Goal: Task Accomplishment & Management: Use online tool/utility

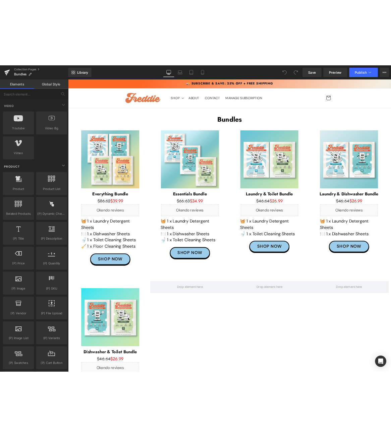
scroll to position [503, 0]
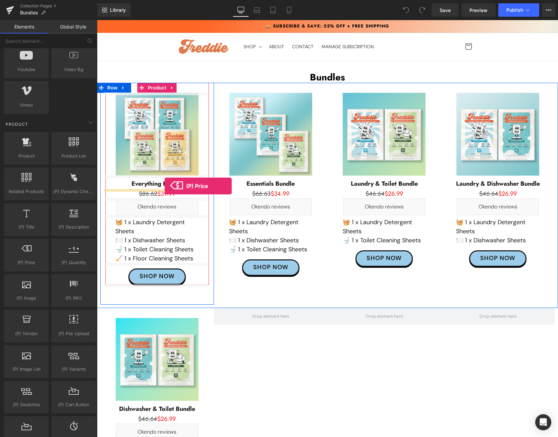
drag, startPoint x: 115, startPoint y: 267, endPoint x: 165, endPoint y: 186, distance: 94.5
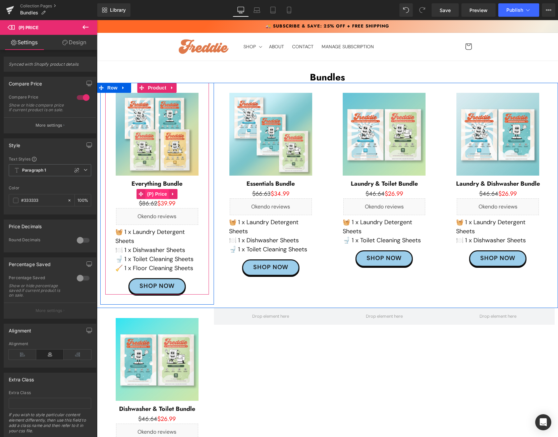
click at [154, 195] on span "(P) Price" at bounding box center [156, 194] width 23 height 10
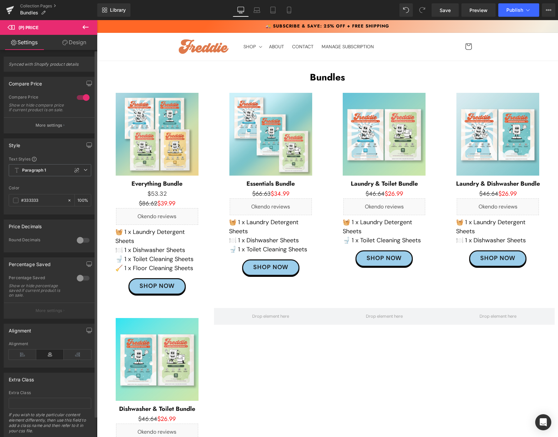
click at [80, 98] on div at bounding box center [83, 97] width 16 height 11
click at [43, 128] on p "More settings" at bounding box center [49, 125] width 27 height 6
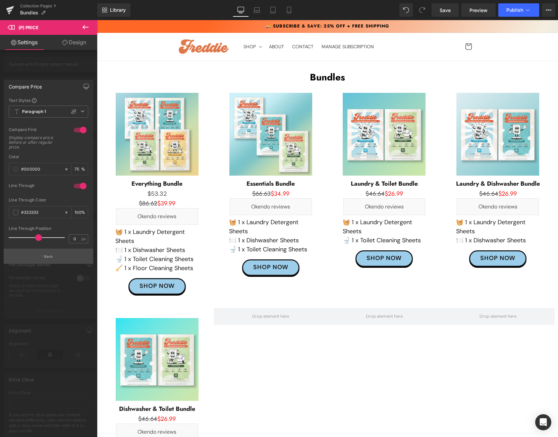
click at [33, 255] on button "Back" at bounding box center [49, 256] width 90 height 15
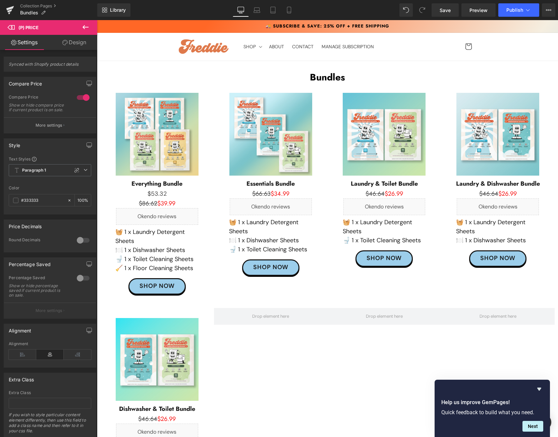
click at [359, 10] on div "Library Desktop Desktop Laptop Tablet Mobile Save Preview Publish Scheduled Vie…" at bounding box center [327, 9] width 461 height 13
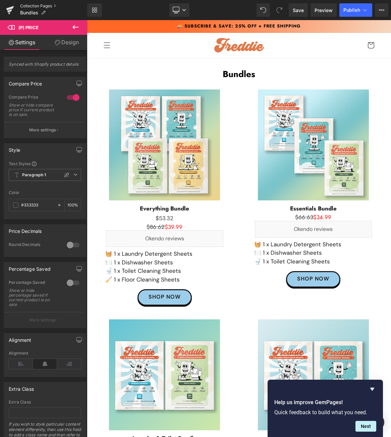
click at [35, 5] on link "Collection Pages" at bounding box center [53, 5] width 67 height 5
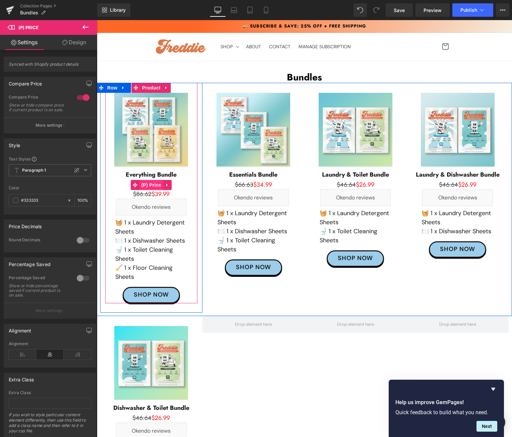
click at [147, 185] on span "(P) Price" at bounding box center [151, 185] width 23 height 10
click at [145, 182] on span "(P) Price" at bounding box center [151, 185] width 23 height 10
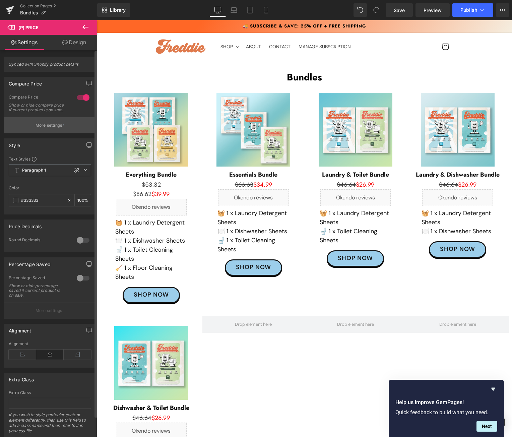
click at [61, 126] on button "More settings" at bounding box center [50, 125] width 92 height 16
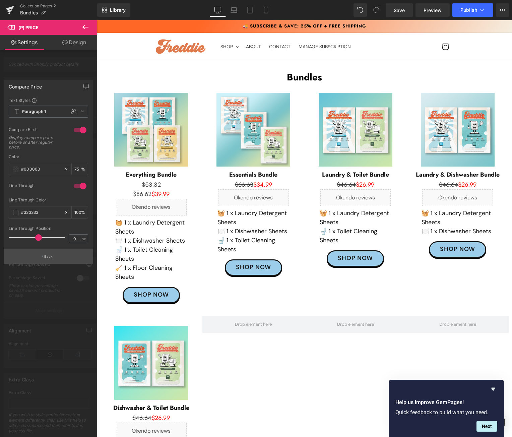
click at [44, 254] on p "Back" at bounding box center [48, 256] width 9 height 5
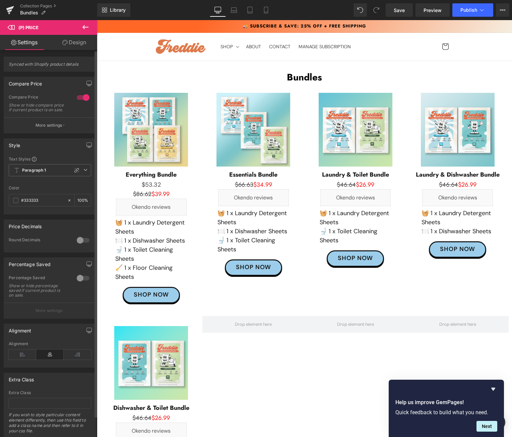
click at [77, 284] on div at bounding box center [83, 278] width 16 height 11
click at [48, 314] on p "More settings" at bounding box center [49, 311] width 27 height 6
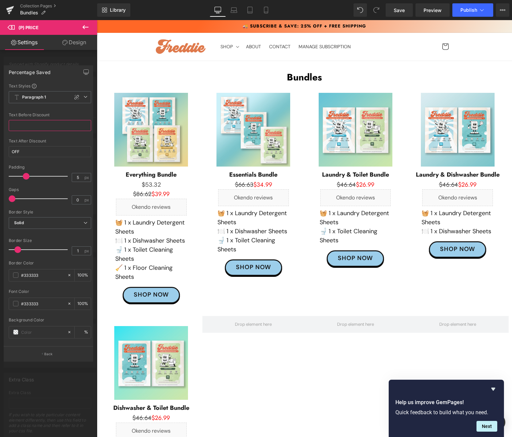
click at [35, 121] on input "text" at bounding box center [50, 125] width 82 height 11
type input "cscdsc"
click at [58, 111] on div at bounding box center [50, 109] width 82 height 4
drag, startPoint x: 42, startPoint y: 121, endPoint x: -53, endPoint y: 134, distance: 95.8
click at [0, 134] on html "(P) Price You are previewing how the will restyle your page. You can not edit E…" at bounding box center [256, 218] width 512 height 437
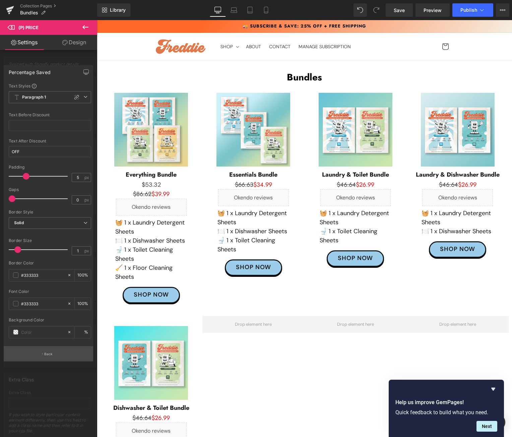
click at [54, 351] on button "Back" at bounding box center [49, 353] width 90 height 15
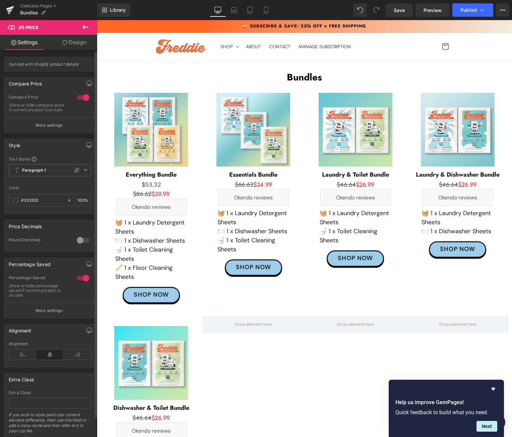
click at [80, 280] on div at bounding box center [83, 278] width 16 height 11
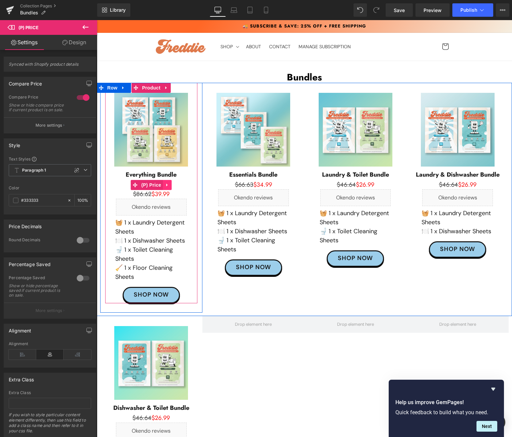
click at [165, 184] on icon at bounding box center [167, 184] width 5 height 5
click at [167, 185] on link at bounding box center [171, 185] width 9 height 10
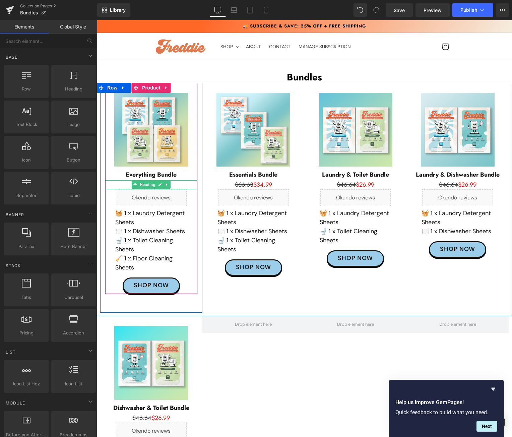
click at [178, 183] on h1 "$86.62 $39.99" at bounding box center [151, 184] width 92 height 9
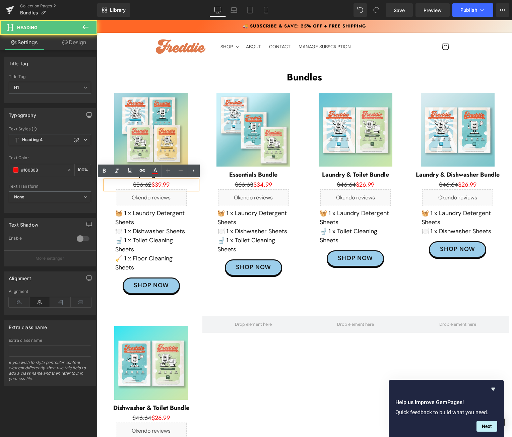
click at [155, 185] on span "$86.62 $39.99" at bounding box center [151, 184] width 37 height 9
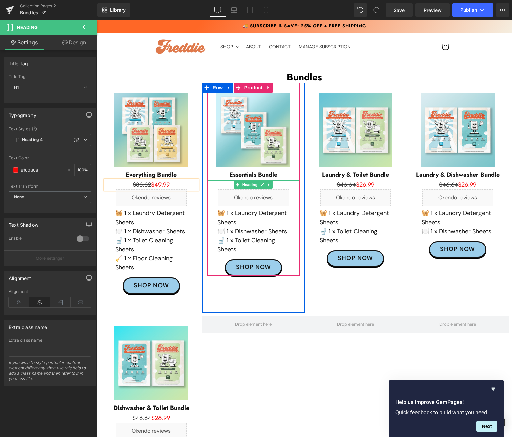
click at [282, 185] on h1 "$66.63 $34.99" at bounding box center [254, 184] width 92 height 9
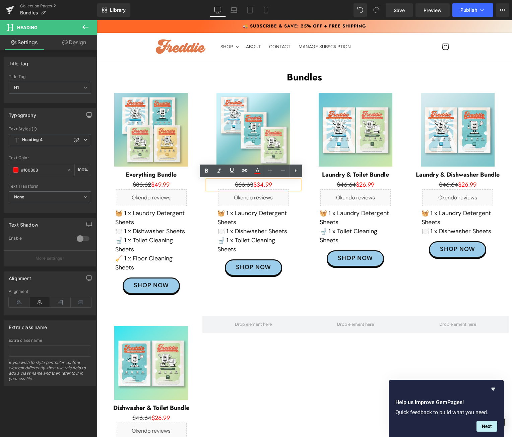
click at [262, 185] on span "$66.63 $34.99" at bounding box center [253, 184] width 37 height 9
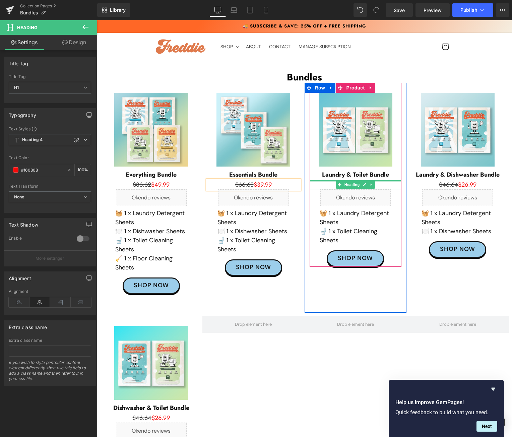
click at [380, 182] on h1 "$46.64 $26.99" at bounding box center [356, 184] width 92 height 9
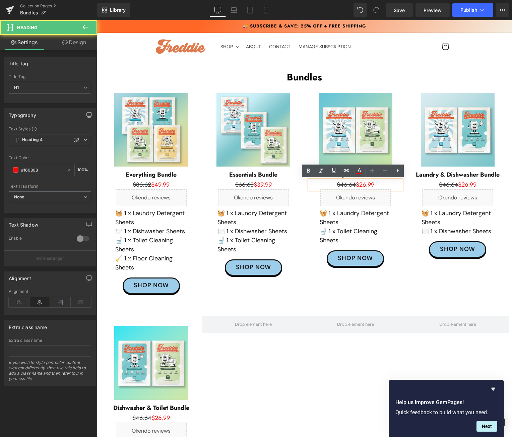
click at [364, 185] on span "$46.64 $26.99" at bounding box center [356, 184] width 38 height 9
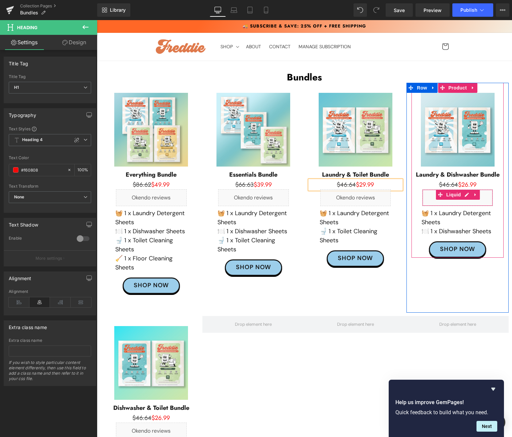
click at [391, 182] on h1 "$46.64 $26.99" at bounding box center [458, 184] width 92 height 9
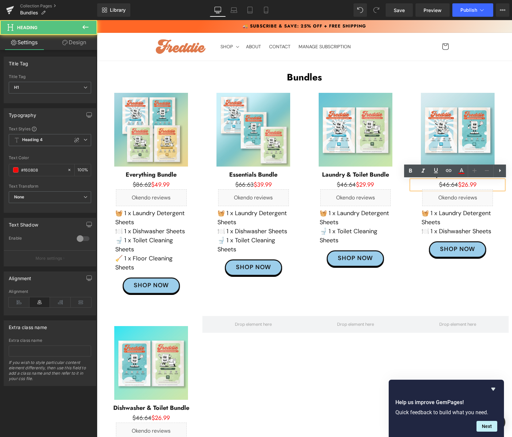
click at [391, 187] on span "$46.64 $26.99" at bounding box center [458, 184] width 38 height 9
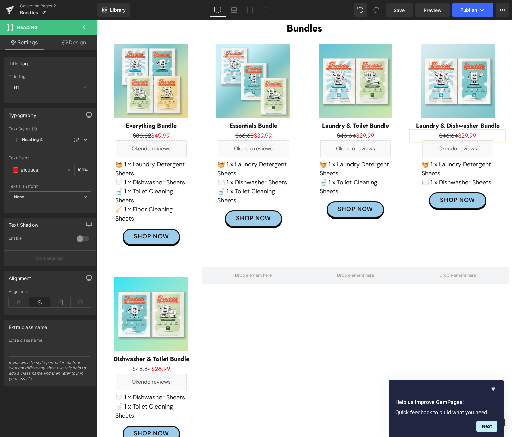
scroll to position [134, 0]
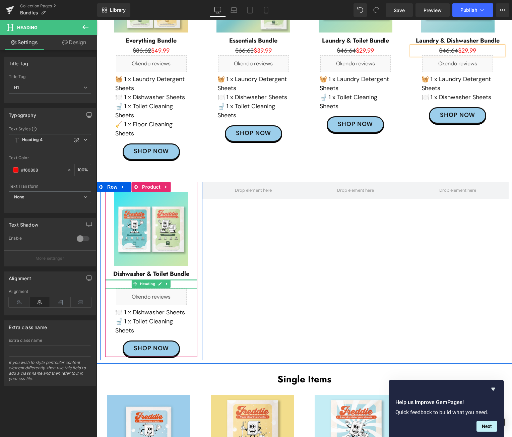
drag, startPoint x: 176, startPoint y: 281, endPoint x: 174, endPoint y: 286, distance: 6.0
click at [176, 281] on div "$46.64 $26.99 Heading" at bounding box center [151, 284] width 92 height 9
click at [176, 286] on h1 "$46.64 $26.99" at bounding box center [151, 284] width 92 height 9
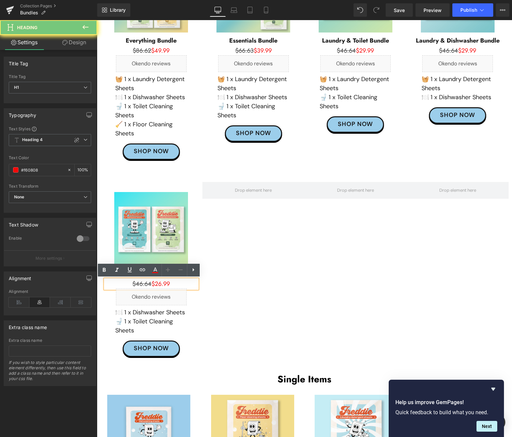
click at [171, 285] on h1 "$46.64 $26.99" at bounding box center [151, 284] width 92 height 9
click at [161, 285] on span "$46.64 $26.99" at bounding box center [151, 284] width 38 height 9
click at [158, 286] on span "$46.64 $26.99" at bounding box center [151, 284] width 38 height 9
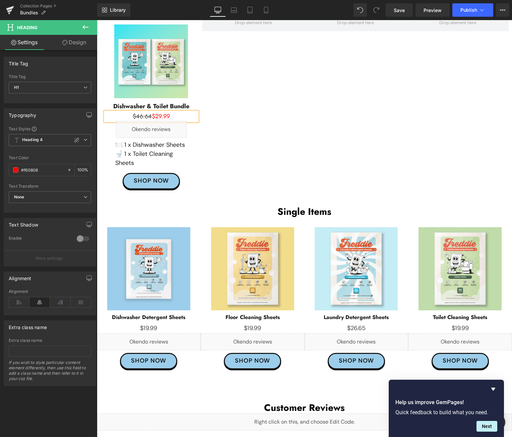
scroll to position [436, 0]
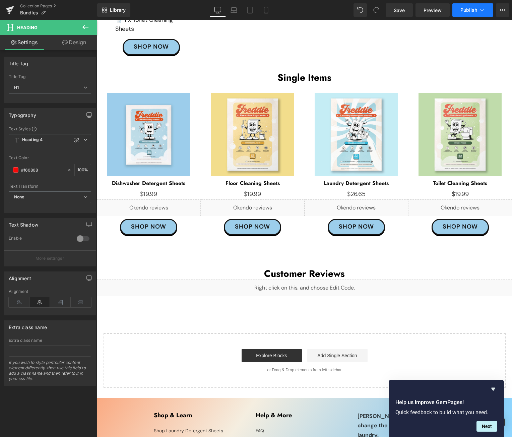
click at [391, 5] on button "Publish" at bounding box center [473, 9] width 41 height 13
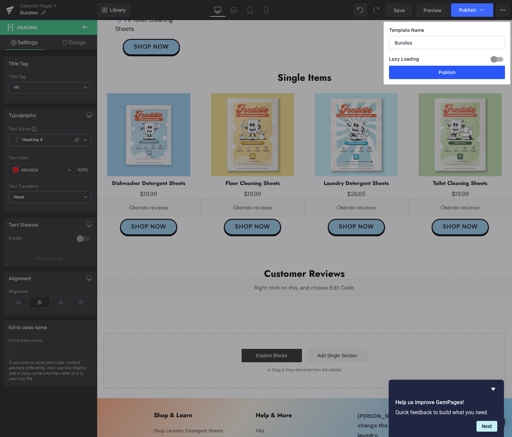
click at [391, 74] on button "Publish" at bounding box center [447, 72] width 116 height 13
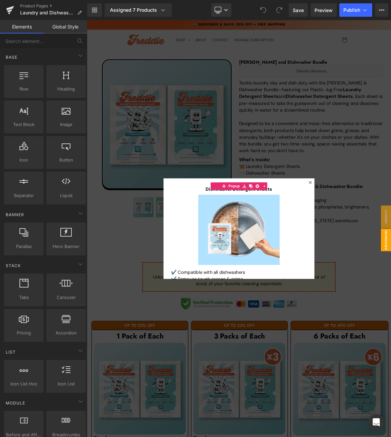
click at [290, 140] on div at bounding box center [290, 298] width 406 height 556
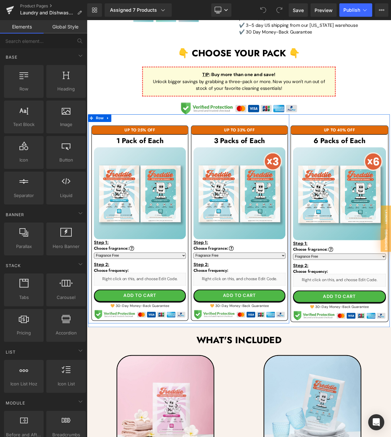
scroll to position [302, 0]
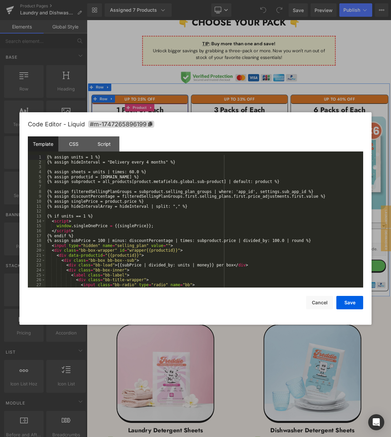
click at [164, 330] on icon at bounding box center [166, 332] width 5 height 5
click at [93, 156] on div "{% assign units = 1 %} {% assign hideInterval = "Delivery every 4 months" %} {%…" at bounding box center [203, 226] width 315 height 142
click at [86, 217] on div "{% assign units = 2 %} {% assign hideInterval = "Delivery every 4 months" %} {%…" at bounding box center [203, 226] width 315 height 142
click at [347, 301] on button "Save" at bounding box center [349, 302] width 27 height 13
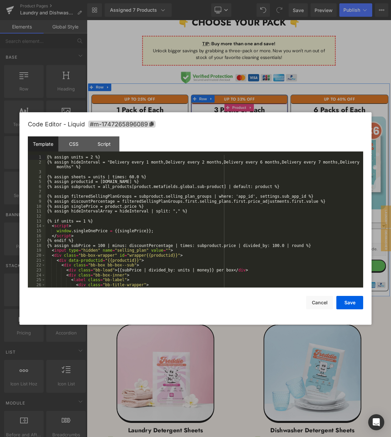
click at [298, 331] on icon at bounding box center [299, 332] width 5 height 5
click at [93, 159] on div "{% assign units = 2 %} {% assign hideInterval = "Delivery every 1 month,Deliver…" at bounding box center [203, 226] width 315 height 142
click at [86, 224] on div "{% assign units = 6 %} {% assign hideInterval = "Delivery every 1 month,Deliver…" at bounding box center [203, 226] width 315 height 142
click at [347, 302] on button "Save" at bounding box center [349, 302] width 27 height 13
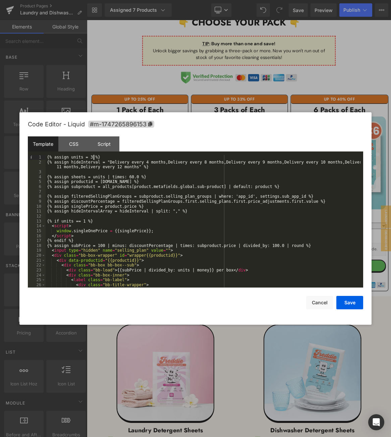
click at [93, 156] on div "{% assign units = 3 %} {% assign hideInterval = "Delivery every 4 months,Delive…" at bounding box center [203, 226] width 315 height 142
click at [87, 219] on div "{% assign units = 12 %} {% assign hideInterval = "Delivery every 4 months,Deliv…" at bounding box center [203, 226] width 315 height 142
click at [86, 223] on div "{% assign units = 12 %} {% assign hideInterval = "Delivery every 4 months,Deliv…" at bounding box center [203, 226] width 315 height 142
click at [352, 308] on button "Save" at bounding box center [349, 302] width 27 height 13
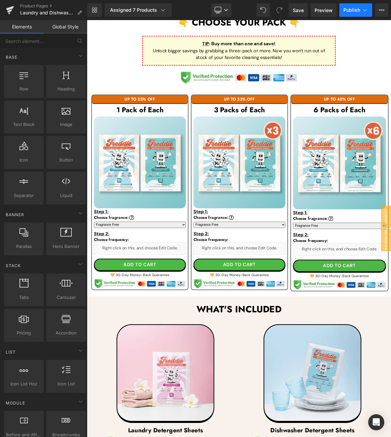
click at [353, 7] on span "Publish" at bounding box center [351, 9] width 17 height 5
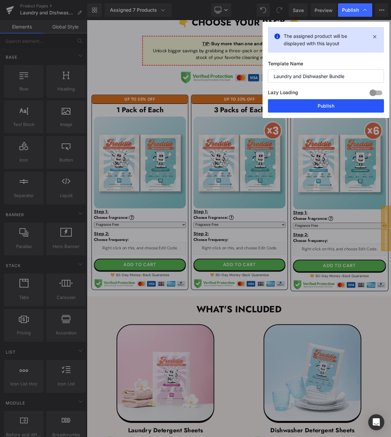
click at [293, 104] on button "Publish" at bounding box center [326, 105] width 116 height 13
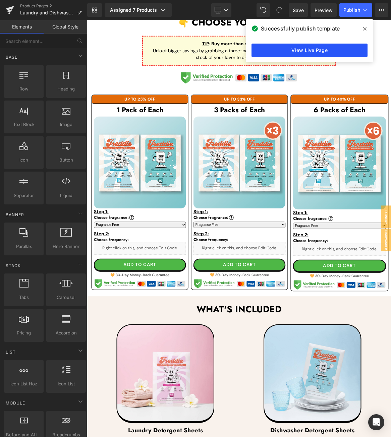
click at [318, 51] on link "View Live Page" at bounding box center [309, 50] width 116 height 13
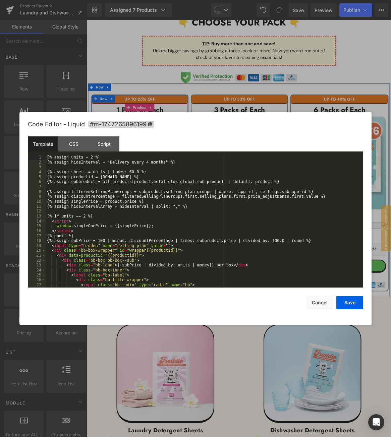
click at [167, 330] on icon at bounding box center [165, 332] width 4 height 4
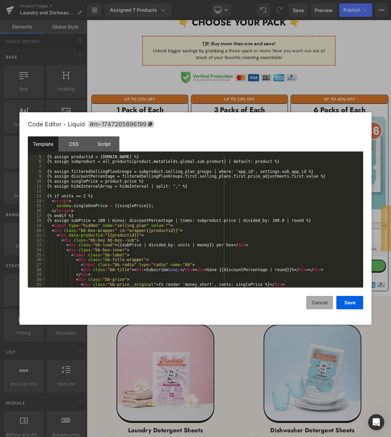
click at [321, 304] on button "Cancel" at bounding box center [319, 302] width 27 height 13
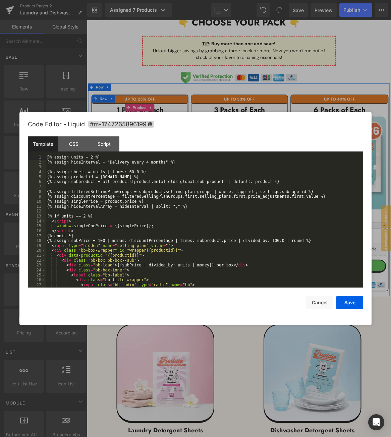
click at [165, 326] on div "Liquid" at bounding box center [157, 324] width 123 height 17
click at [217, 217] on div "{% assign units = 2 %} {% assign hideInterval = "Delivery every 4 months" %} {%…" at bounding box center [203, 226] width 315 height 142
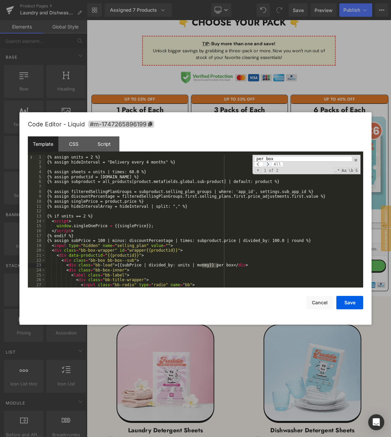
type input "per box"
click at [268, 164] on span at bounding box center [267, 164] width 9 height 5
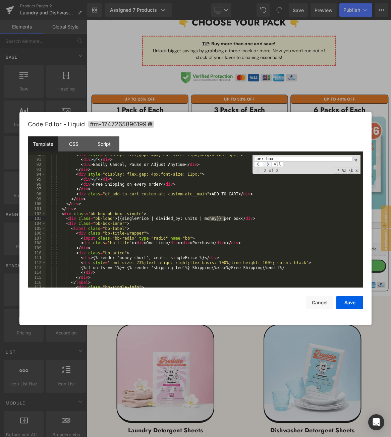
scroll to position [519, 0]
click at [268, 167] on div "per box All Replace All + 2 of 2 .* Aa \b S" at bounding box center [306, 164] width 108 height 19
click at [270, 163] on span at bounding box center [267, 164] width 9 height 5
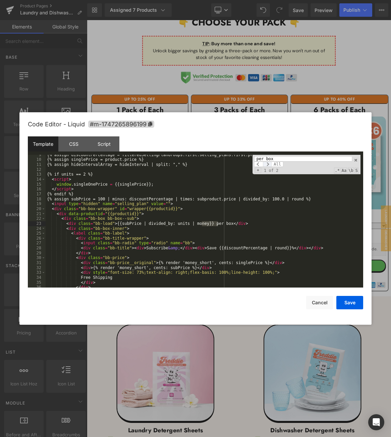
scroll to position [42, 0]
click at [218, 222] on div "{% assign discountPercentage = filteredSellingPlanGroups.first.selling_plans.fi…" at bounding box center [203, 221] width 315 height 133
drag, startPoint x: 343, startPoint y: 312, endPoint x: 344, endPoint y: 305, distance: 7.4
click at [343, 312] on div "Code Editor - Liquid #m-1747265896199 Template CSS Script Data 9 10 11 12 13 14…" at bounding box center [195, 218] width 335 height 213
click at [268, 167] on span at bounding box center [267, 164] width 9 height 5
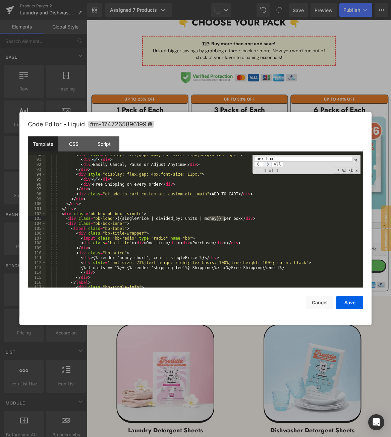
scroll to position [519, 0]
click at [222, 221] on div "< div style = "display: flex;gap: 4px;font-size: 11px;margin-top: 5px;" > < div…" at bounding box center [203, 221] width 315 height 133
click at [349, 303] on button "Save" at bounding box center [349, 302] width 27 height 13
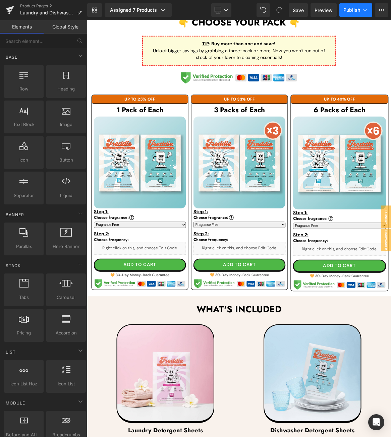
click at [353, 11] on span "Publish" at bounding box center [351, 9] width 17 height 5
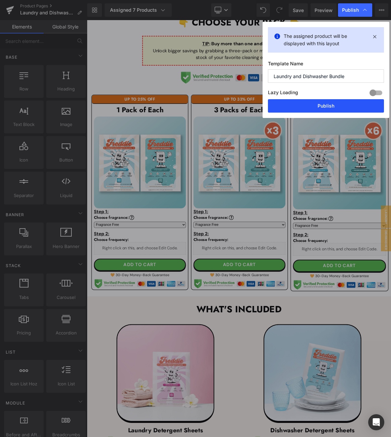
click at [308, 107] on button "Publish" at bounding box center [326, 105] width 116 height 13
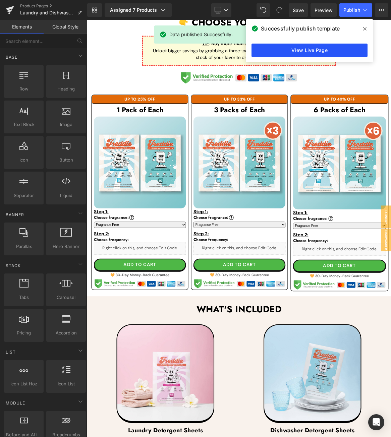
click at [304, 50] on link "View Live Page" at bounding box center [309, 50] width 116 height 13
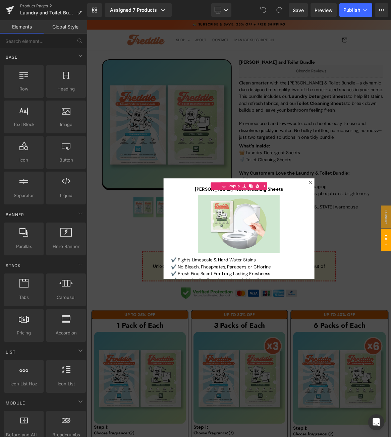
click at [254, 187] on div at bounding box center [290, 298] width 406 height 556
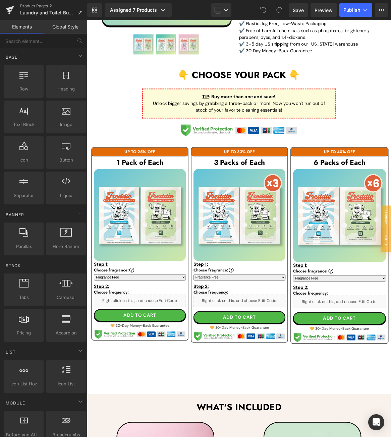
scroll to position [235, 0]
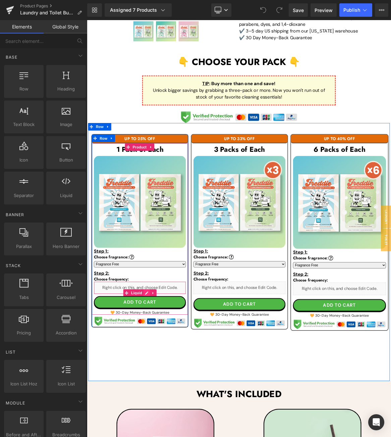
click at [163, 380] on div "Liquid" at bounding box center [157, 377] width 123 height 17
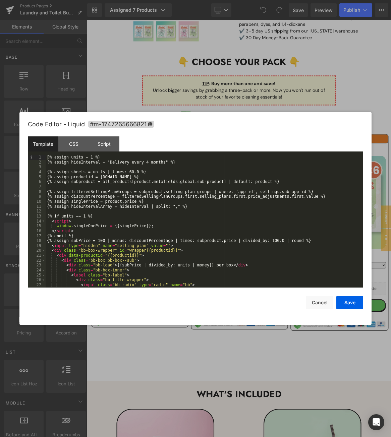
click at [93, 155] on div "{% assign units = 1 %} {% assign hideInterval = "Delivery every 4 months" %} {%…" at bounding box center [203, 226] width 315 height 142
click at [85, 218] on div "{% assign units = 2 %} {% assign hideInterval = "Delivery every 4 months" %} {%…" at bounding box center [203, 226] width 315 height 142
click at [86, 218] on div "{% assign units = 2 %} {% assign hideInterval = "Delivery every 4 months" %} {%…" at bounding box center [203, 226] width 315 height 142
click at [352, 301] on button "Save" at bounding box center [349, 302] width 27 height 13
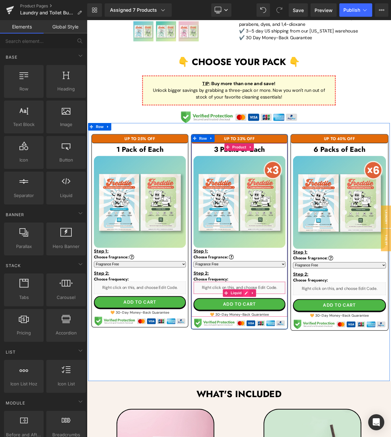
click at [297, 382] on icon at bounding box center [299, 384] width 5 height 5
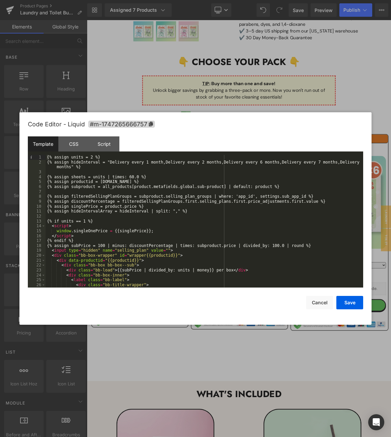
click at [93, 157] on div "{% assign units = 2 %} {% assign hideInterval = "Delivery every 1 month,Deliver…" at bounding box center [203, 226] width 315 height 142
click at [86, 220] on div "{% assign units = 6 %} {% assign hideInterval = "Delivery every 1 month,Deliver…" at bounding box center [203, 226] width 315 height 142
click at [353, 302] on button "Save" at bounding box center [349, 302] width 27 height 13
drag, startPoint x: 430, startPoint y: 385, endPoint x: 204, endPoint y: 161, distance: 318.1
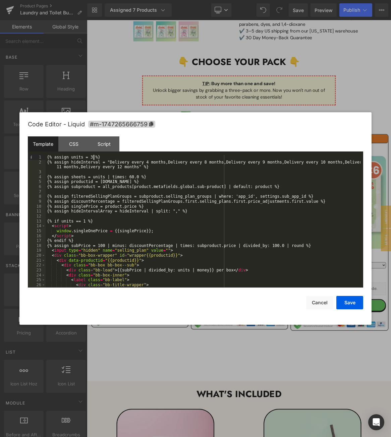
click at [94, 160] on div "{% assign units = 3 %} {% assign hideInterval = "Delivery every 4 months,Delive…" at bounding box center [203, 226] width 315 height 142
click at [86, 224] on div "{% assign units = 12 %} {% assign hideInterval = "Delivery every 4 months,Deliv…" at bounding box center [203, 226] width 315 height 142
drag, startPoint x: 351, startPoint y: 304, endPoint x: 345, endPoint y: 308, distance: 7.7
click at [351, 303] on button "Save" at bounding box center [349, 302] width 27 height 13
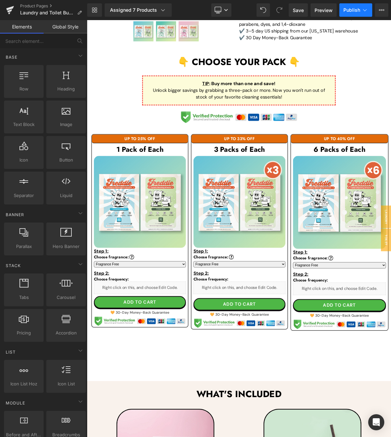
click at [350, 11] on span "Publish" at bounding box center [351, 9] width 17 height 5
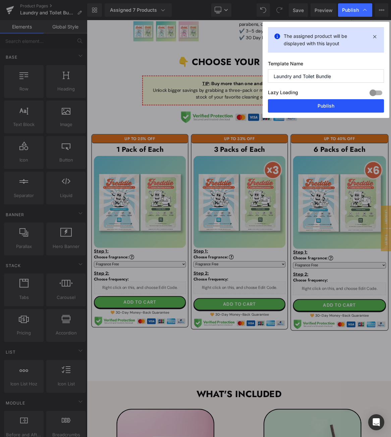
click at [300, 105] on button "Publish" at bounding box center [326, 105] width 116 height 13
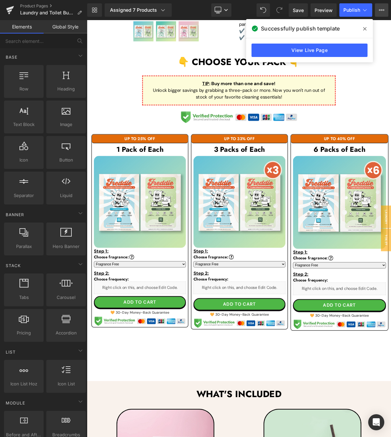
click at [384, 14] on button "View Live Page View with current Template Save Template to Library Schedule Pub…" at bounding box center [381, 9] width 13 height 13
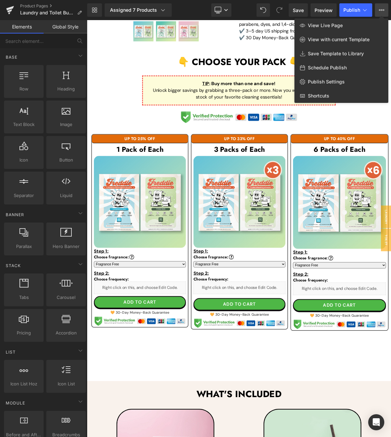
drag, startPoint x: 136, startPoint y: 285, endPoint x: 69, endPoint y: 355, distance: 97.4
click at [136, 285] on div at bounding box center [239, 228] width 304 height 417
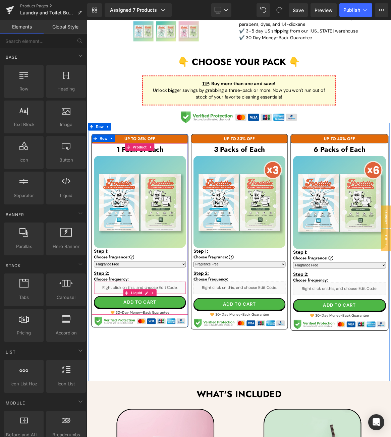
click at [165, 383] on div "Liquid" at bounding box center [157, 377] width 123 height 17
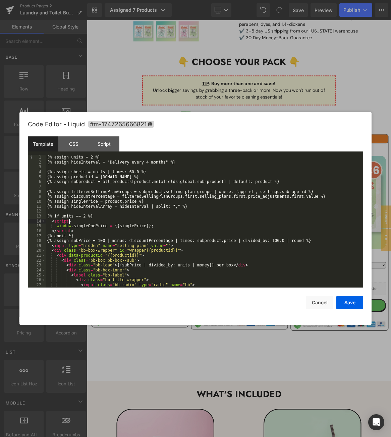
click at [260, 222] on div "{% assign units = 2 %} {% assign hideInterval = "Delivery every 4 months" %} {%…" at bounding box center [203, 226] width 315 height 142
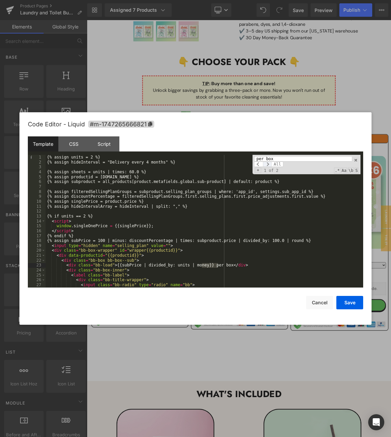
type input "per box"
click at [269, 166] on span at bounding box center [267, 164] width 9 height 5
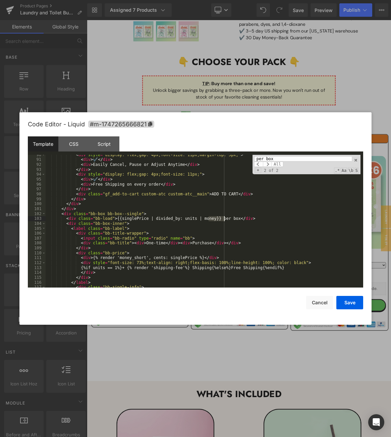
click at [224, 221] on div "< div style = "display: flex;gap: 4px;font-size: 11px;margin-top: 5px;" > < div…" at bounding box center [203, 221] width 315 height 133
click at [271, 163] on span at bounding box center [267, 164] width 9 height 5
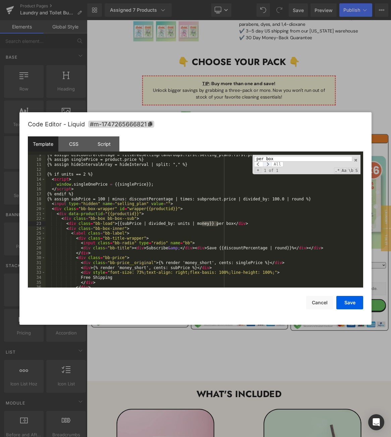
scroll to position [42, 0]
click at [217, 224] on div "{% assign discountPercentage = filteredSellingPlanGroups.first.selling_plans.fi…" at bounding box center [203, 221] width 315 height 133
click at [357, 304] on button "Save" at bounding box center [349, 302] width 27 height 13
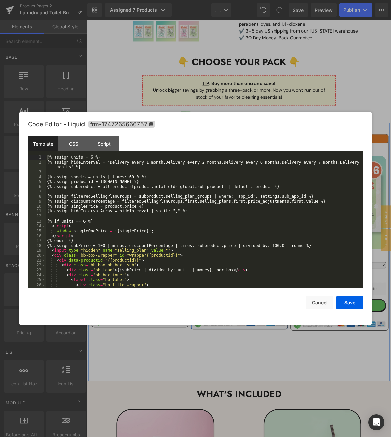
click at [294, 380] on link at bounding box center [297, 384] width 7 height 8
click at [240, 192] on div "{% assign units = 6 %} {% assign hideInterval = "Delivery every 1 month,Deliver…" at bounding box center [203, 226] width 315 height 142
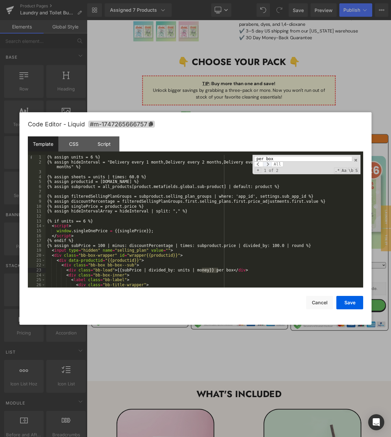
type input "per box"
click at [268, 166] on span at bounding box center [267, 164] width 9 height 5
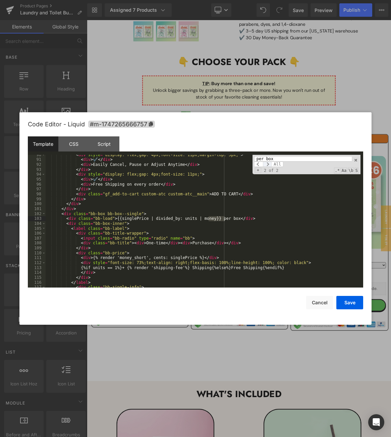
scroll to position [524, 0]
click at [222, 218] on div "< div style = "display: flex;gap: 4px;font-size: 11px;margin-top: 5px;" > < div…" at bounding box center [203, 221] width 315 height 133
click at [268, 165] on span at bounding box center [267, 164] width 9 height 5
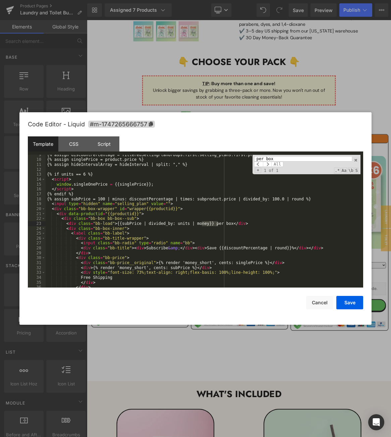
scroll to position [47, 0]
click at [216, 224] on div "{% assign discountPercentage = filteredSellingPlanGroups.first.selling_plans.fi…" at bounding box center [203, 221] width 315 height 133
click at [347, 300] on button "Save" at bounding box center [349, 302] width 27 height 13
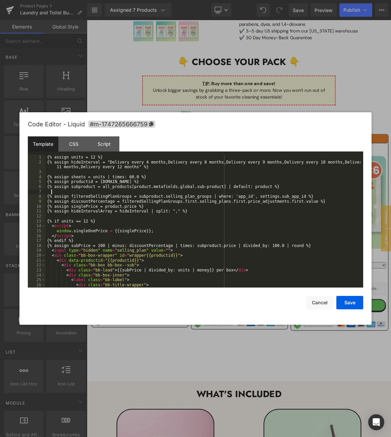
click at [294, 193] on div "{% assign units = 12 %} {% assign hideInterval = "Delivery every 4 months,Deliv…" at bounding box center [203, 226] width 315 height 142
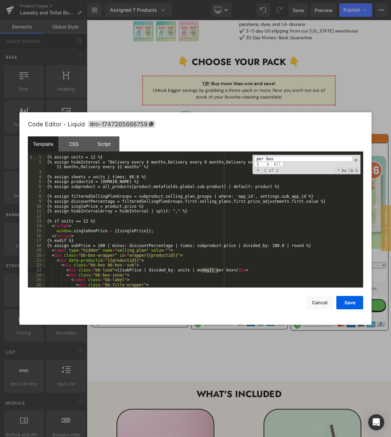
type input "per box"
click at [216, 272] on div "{% assign units = 12 %} {% assign hideInterval = "Delivery every 4 months,Deliv…" at bounding box center [203, 221] width 315 height 133
click at [268, 166] on span at bounding box center [267, 164] width 9 height 5
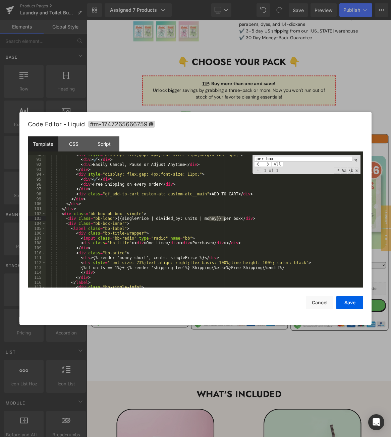
click at [223, 219] on div "< div style = "display: flex;gap: 4px;font-size: 11px;margin-top: 5px;" > < div…" at bounding box center [203, 221] width 315 height 133
click at [349, 302] on button "Save" at bounding box center [349, 302] width 27 height 13
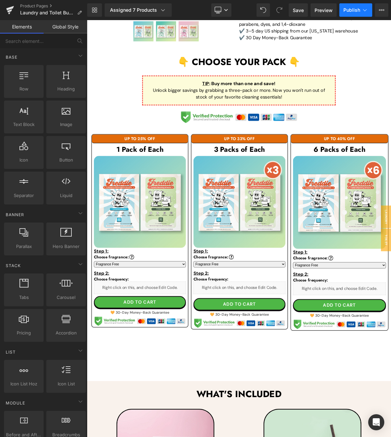
click at [350, 8] on span "Publish" at bounding box center [351, 9] width 17 height 5
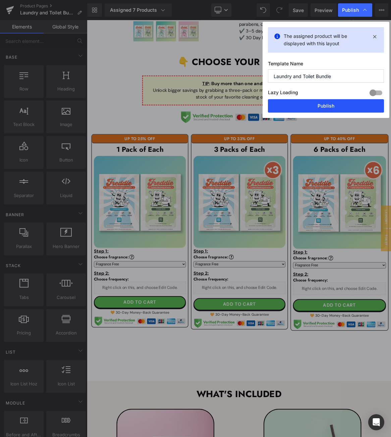
click at [323, 109] on button "Publish" at bounding box center [326, 105] width 116 height 13
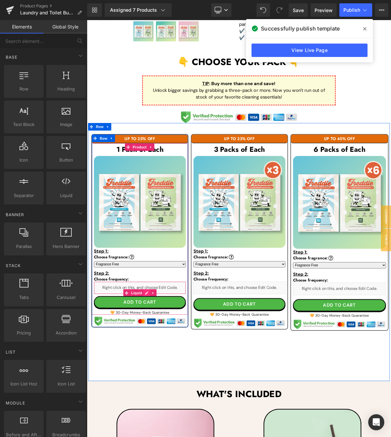
click at [166, 382] on div "Liquid" at bounding box center [157, 377] width 123 height 17
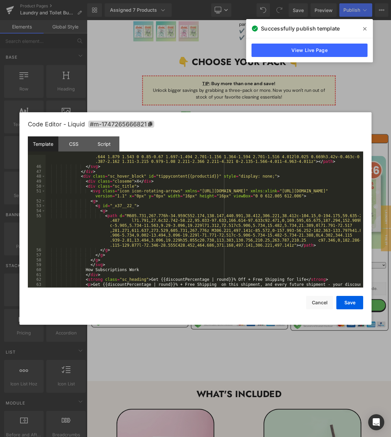
scroll to position [342, 0]
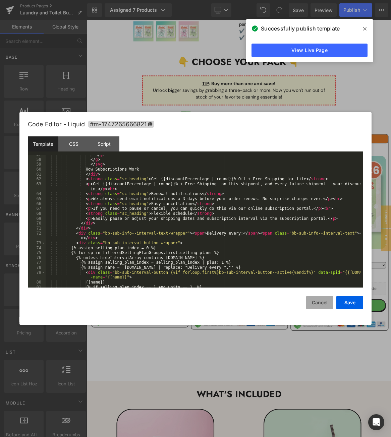
click at [323, 306] on button "Cancel" at bounding box center [319, 302] width 27 height 13
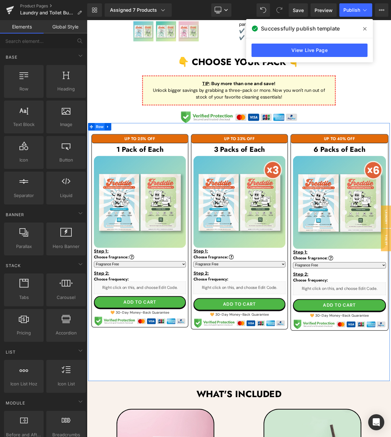
click at [104, 161] on span "Row" at bounding box center [103, 163] width 13 height 10
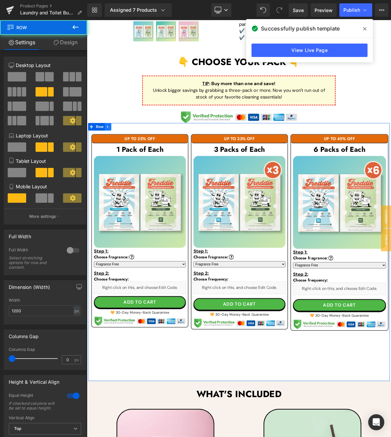
click at [113, 162] on icon at bounding box center [115, 162] width 5 height 5
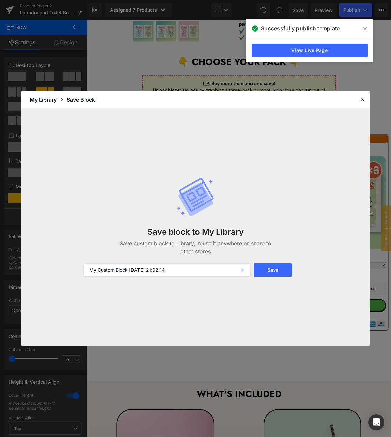
click at [244, 270] on icon at bounding box center [243, 269] width 15 height 13
click at [170, 274] on input "My Custom Block 2025-10-13 21:02:14" at bounding box center [166, 269] width 167 height 13
type input "offer sec"
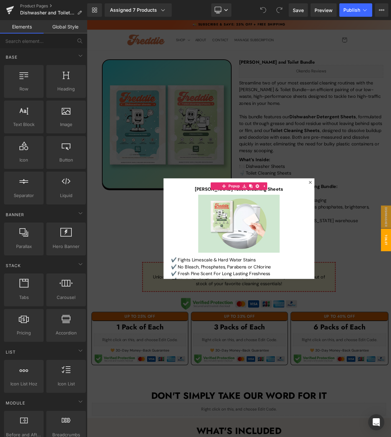
click at [271, 104] on div at bounding box center [290, 298] width 406 height 556
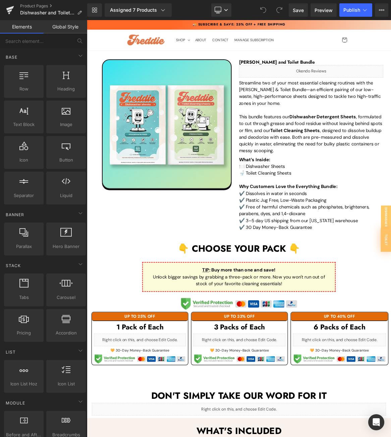
scroll to position [134, 0]
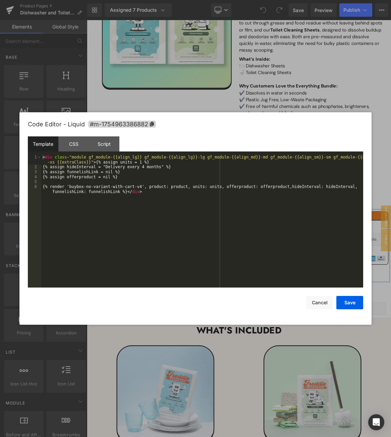
click at [166, 318] on div "Liquid" at bounding box center [157, 312] width 123 height 17
click at [140, 161] on div "< div class = "module gf_module-{{align_lg}} gf_module-{{align_lg}}-lg gf_modul…" at bounding box center [202, 231] width 322 height 153
click at [350, 302] on button "Save" at bounding box center [349, 302] width 27 height 13
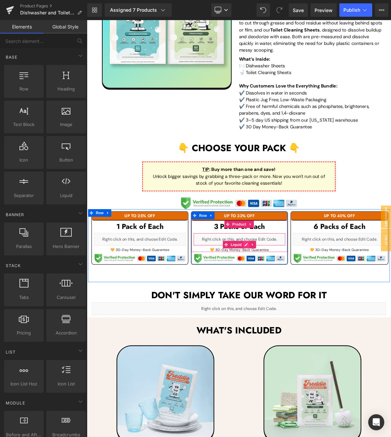
click at [297, 317] on icon at bounding box center [299, 319] width 5 height 5
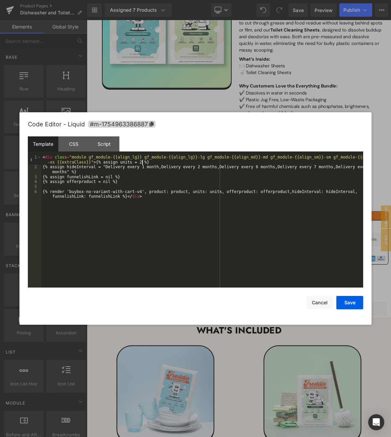
click at [142, 163] on div "< div class = "module gf_module-{{align_lg}} gf_module-{{align_lg}}-lg gf_modul…" at bounding box center [202, 231] width 322 height 153
click at [348, 305] on button "Save" at bounding box center [349, 302] width 27 height 13
click at [141, 162] on div "< div class = "module gf_module-{{align_lg}} gf_module-{{align_lg}}-lg gf_modul…" at bounding box center [202, 231] width 322 height 153
click at [351, 300] on button "Save" at bounding box center [349, 302] width 27 height 13
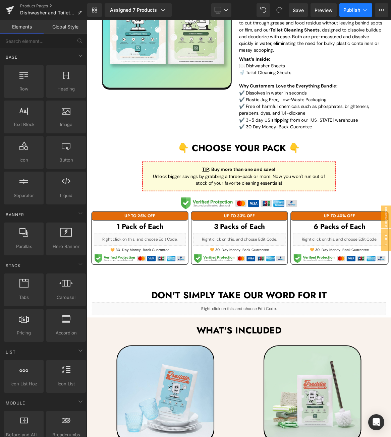
click at [349, 12] on span "Publish" at bounding box center [351, 9] width 17 height 5
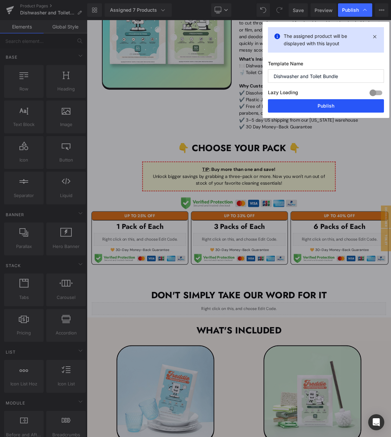
click at [311, 106] on button "Publish" at bounding box center [326, 105] width 116 height 13
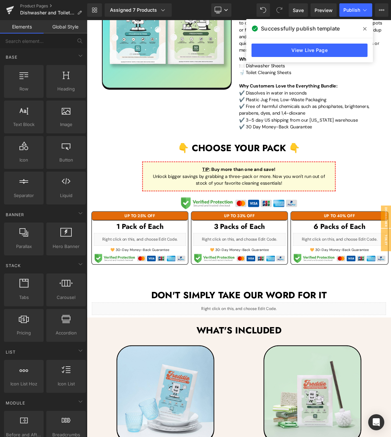
click at [157, 246] on div "👇 CHOOSE YOUR PACK 👇 Heading TIP : Buy more than one and save! Unlock bigger sa…" at bounding box center [289, 228] width 402 height 88
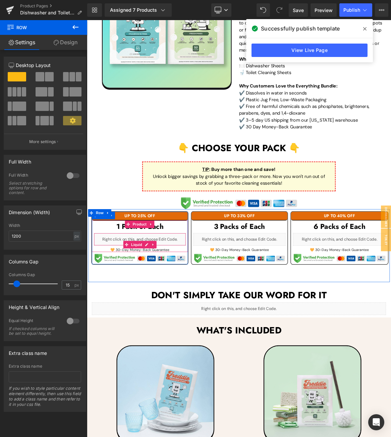
click at [165, 320] on icon at bounding box center [167, 320] width 4 height 4
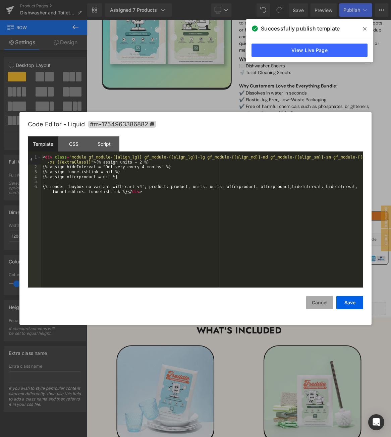
drag, startPoint x: 322, startPoint y: 302, endPoint x: 320, endPoint y: 293, distance: 9.2
click at [323, 301] on button "Cancel" at bounding box center [319, 302] width 27 height 13
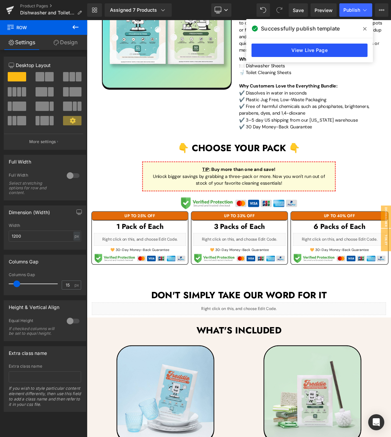
click at [339, 52] on link "View Live Page" at bounding box center [309, 50] width 116 height 13
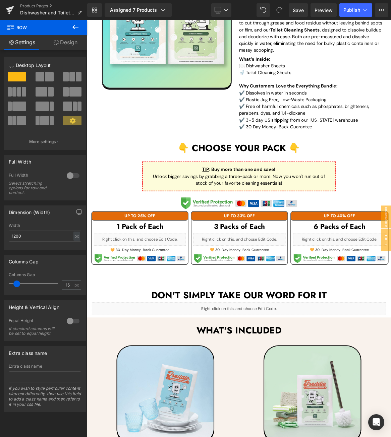
click at [77, 28] on icon at bounding box center [75, 27] width 8 height 8
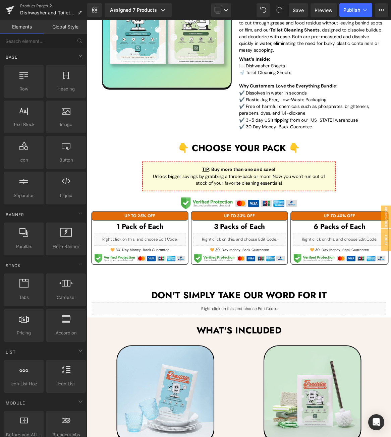
click at [67, 21] on link "Global Style" at bounding box center [66, 26] width 44 height 13
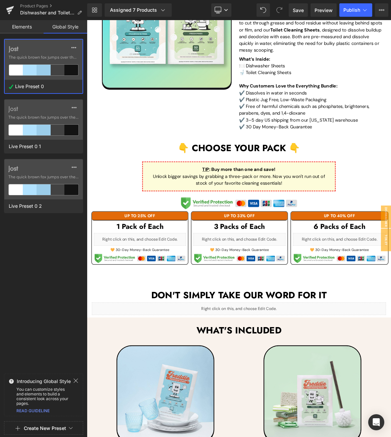
click at [28, 27] on link "Elements" at bounding box center [22, 26] width 44 height 13
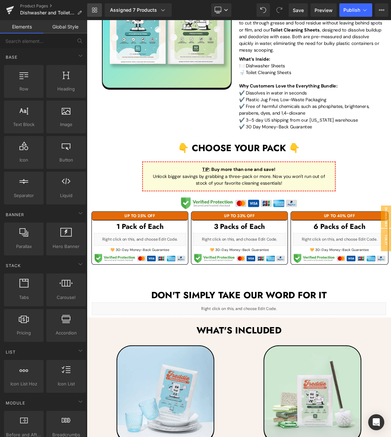
click at [96, 11] on icon at bounding box center [94, 9] width 5 height 5
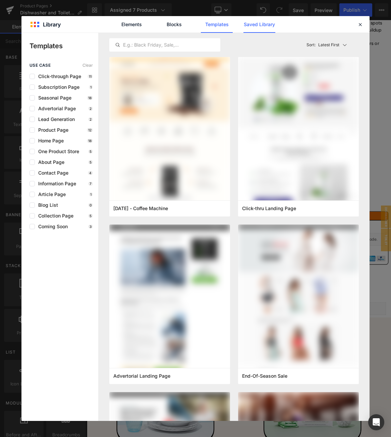
click at [262, 25] on link "Saved Library" at bounding box center [259, 24] width 32 height 17
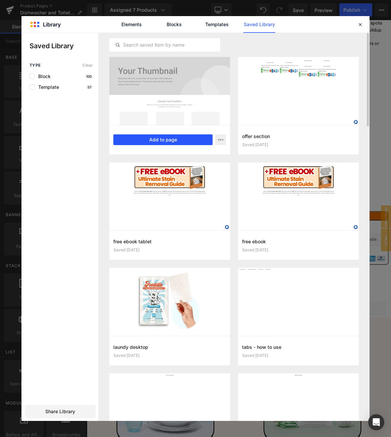
click at [163, 140] on button "Add to page" at bounding box center [162, 139] width 99 height 11
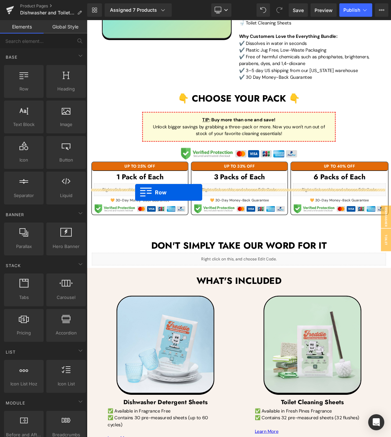
scroll to position [147, 0]
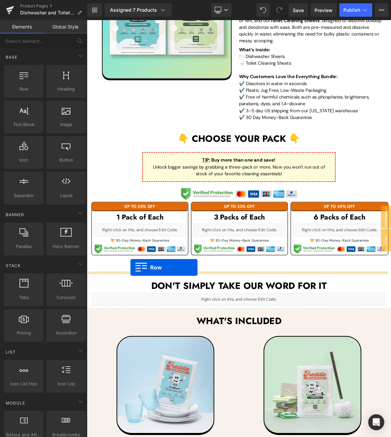
drag, startPoint x: 102, startPoint y: 355, endPoint x: 145, endPoint y: 350, distance: 42.8
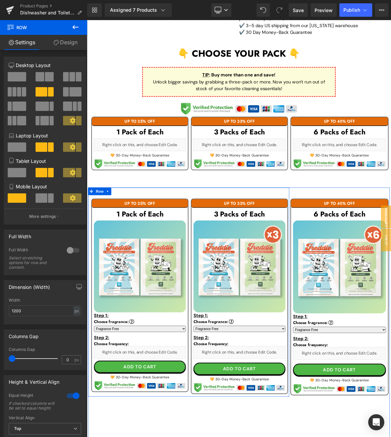
scroll to position [281, 0]
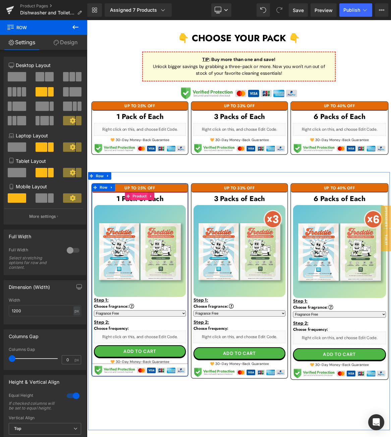
click at [154, 254] on span "Product" at bounding box center [157, 255] width 22 height 10
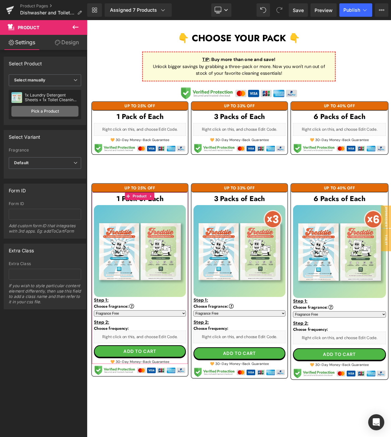
click at [57, 111] on link "Pick a Product" at bounding box center [44, 111] width 67 height 11
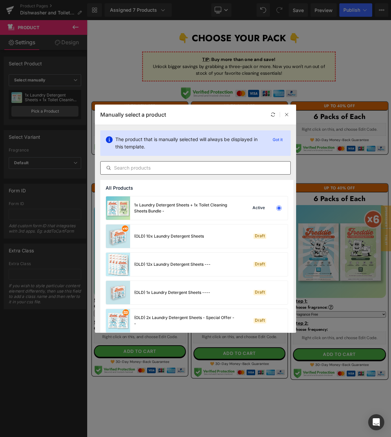
click at [186, 167] on input "text" at bounding box center [196, 168] width 190 height 8
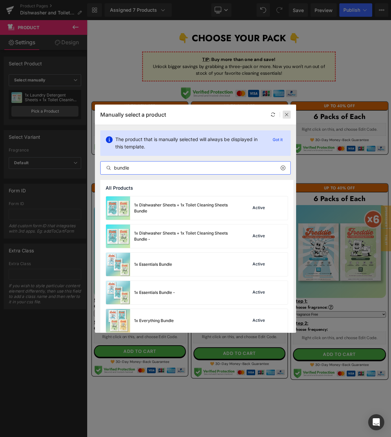
type input "bundle"
click at [290, 111] on div at bounding box center [287, 115] width 8 height 8
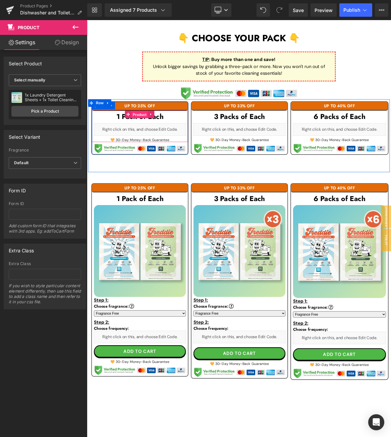
click at [158, 145] on span "Product" at bounding box center [157, 146] width 22 height 10
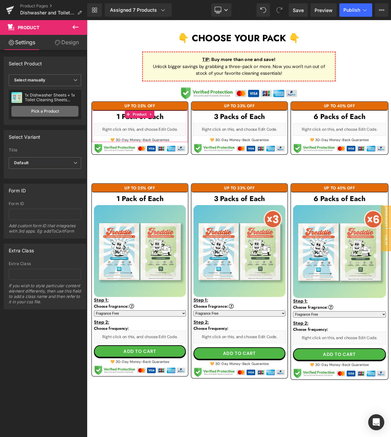
click at [48, 109] on link "Pick a Product" at bounding box center [44, 111] width 67 height 11
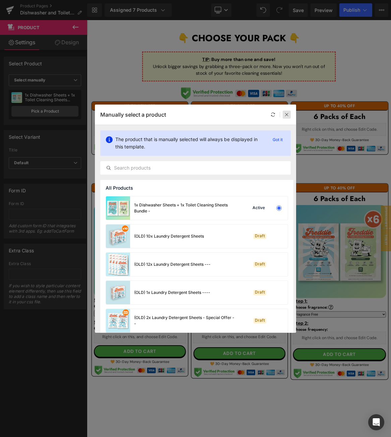
drag, startPoint x: 284, startPoint y: 116, endPoint x: 168, endPoint y: 210, distance: 149.9
click at [284, 116] on div at bounding box center [287, 115] width 8 height 8
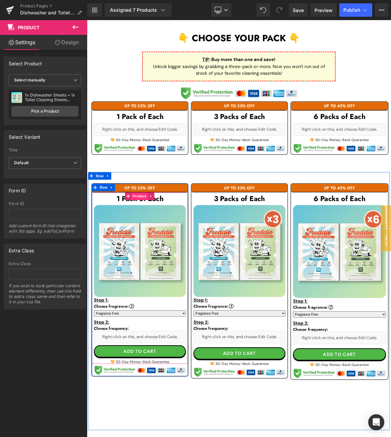
click at [157, 250] on span "Product" at bounding box center [157, 255] width 22 height 10
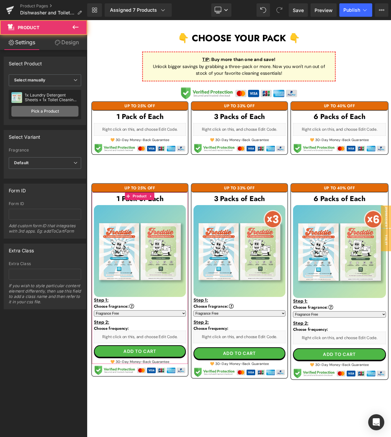
click at [42, 109] on link "Pick a Product" at bounding box center [44, 111] width 67 height 11
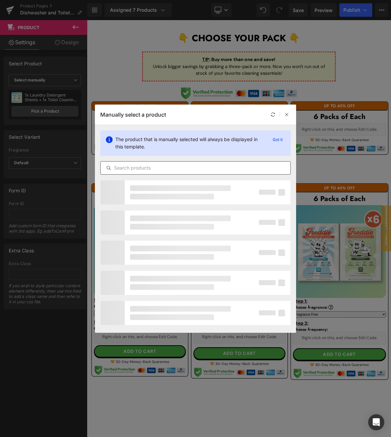
click at [149, 165] on input "text" at bounding box center [196, 168] width 190 height 8
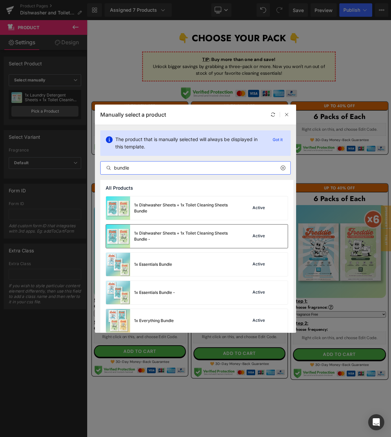
type input "bundle"
click at [169, 241] on div "1x Dishwasher Sheets + 1x Toilet Cleaning Sheets Bundle -" at bounding box center [184, 236] width 101 height 12
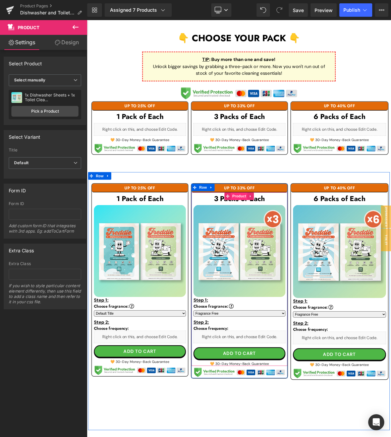
click at [285, 256] on span "Product" at bounding box center [290, 255] width 22 height 10
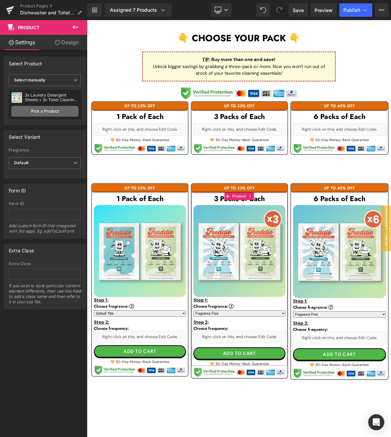
click at [47, 109] on link "Pick a Product" at bounding box center [44, 111] width 67 height 11
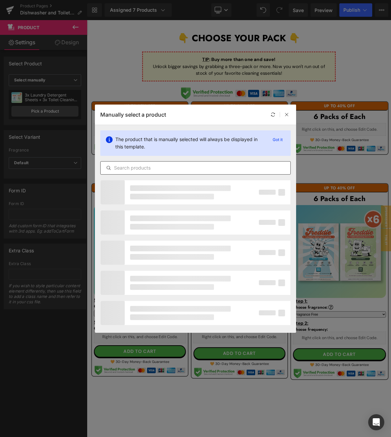
click at [162, 164] on input "text" at bounding box center [196, 168] width 190 height 8
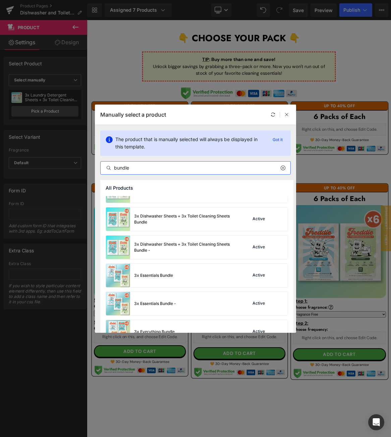
scroll to position [268, 0]
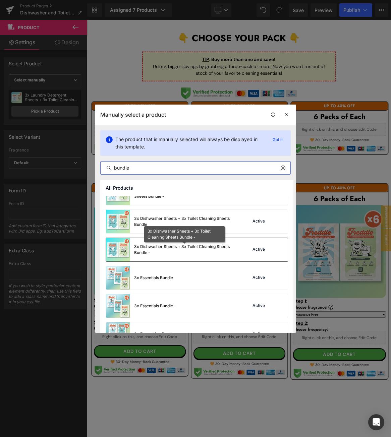
type input "bundle"
click at [171, 247] on div "3x Dishwasher Sheets + 3x Toilet Cleaning Sheets Bundle -" at bounding box center [184, 250] width 101 height 12
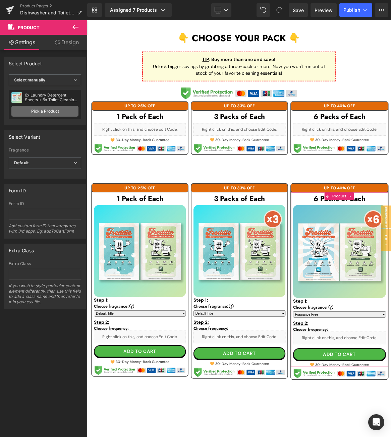
click at [55, 110] on link "Pick a Product" at bounding box center [44, 111] width 67 height 11
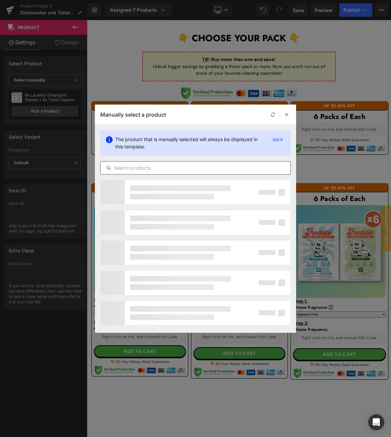
click at [162, 164] on input "text" at bounding box center [196, 168] width 190 height 8
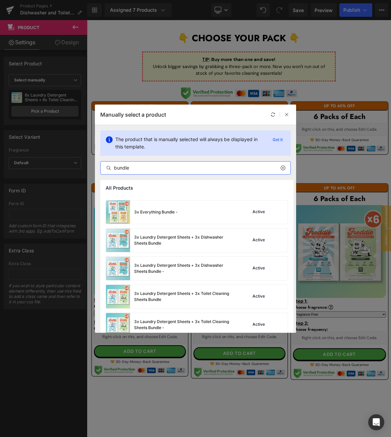
scroll to position [456, 0]
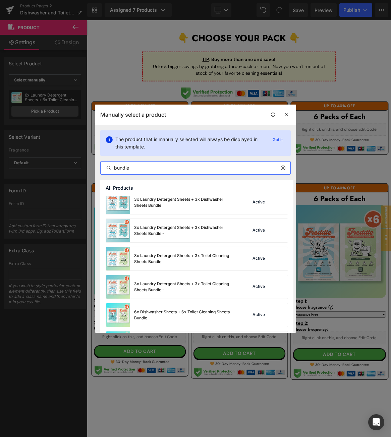
drag, startPoint x: 137, startPoint y: 167, endPoint x: 88, endPoint y: 168, distance: 48.3
click at [88, 168] on div "Manually select a product The product that is manually selected will always be …" at bounding box center [195, 218] width 391 height 437
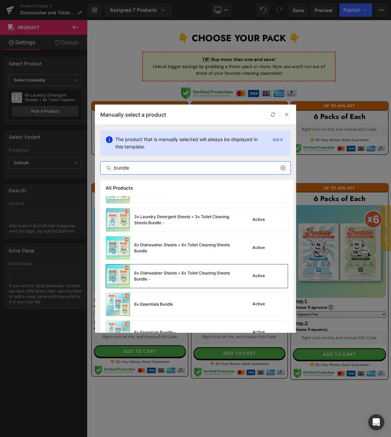
type input "bundle"
click at [187, 275] on div "6x Dishwasher Sheets + 6x Toilet Cleaning Sheets Bundle -" at bounding box center [184, 276] width 101 height 12
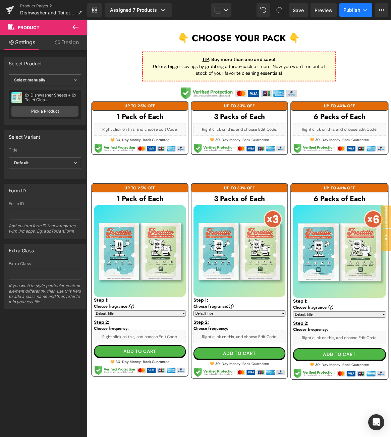
click at [352, 10] on span "Publish" at bounding box center [351, 9] width 17 height 5
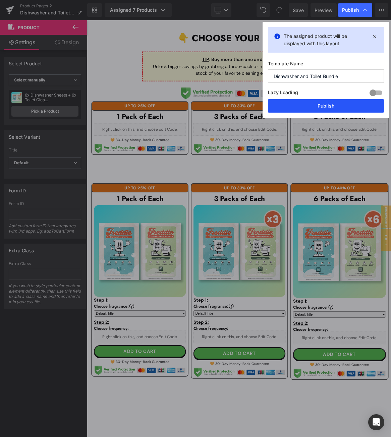
click at [310, 108] on button "Publish" at bounding box center [326, 105] width 116 height 13
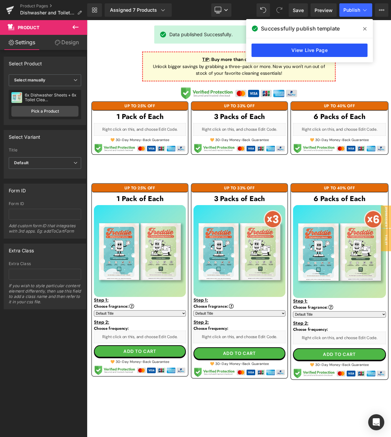
click at [337, 51] on link "View Live Page" at bounding box center [309, 50] width 116 height 13
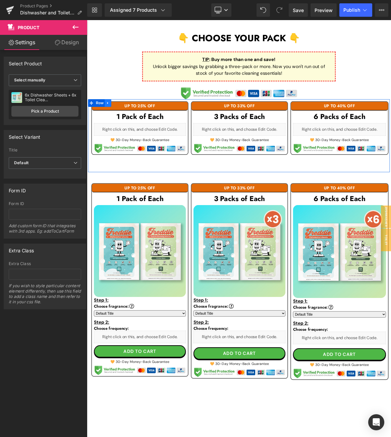
click at [115, 128] on icon at bounding box center [115, 130] width 5 height 5
click at [133, 128] on link at bounding box center [132, 131] width 9 height 10
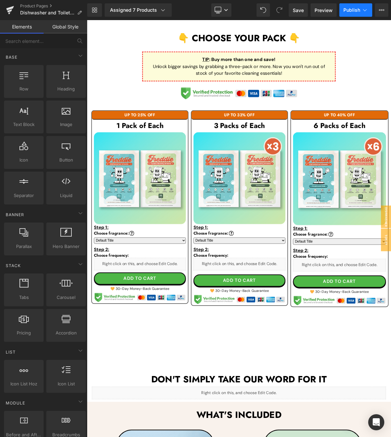
click at [347, 12] on span "Publish" at bounding box center [351, 9] width 17 height 5
click at [219, 11] on icon at bounding box center [218, 10] width 7 height 7
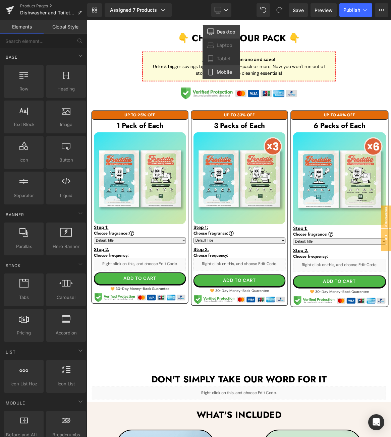
drag, startPoint x: 222, startPoint y: 69, endPoint x: 64, endPoint y: 42, distance: 160.1
click at [222, 69] on span "Mobile" at bounding box center [224, 72] width 15 height 6
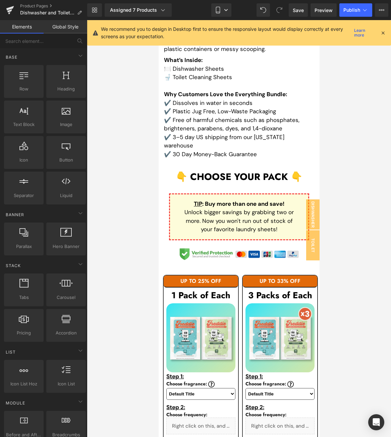
scroll to position [427, 0]
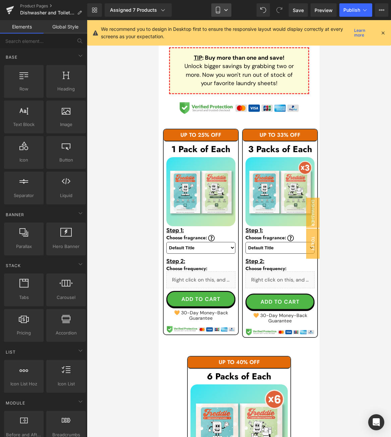
click at [224, 9] on icon at bounding box center [226, 10] width 4 height 4
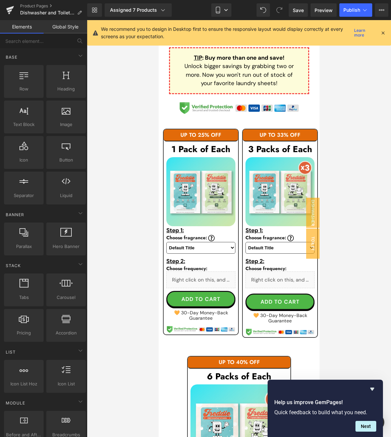
click at [381, 34] on icon at bounding box center [383, 33] width 6 height 6
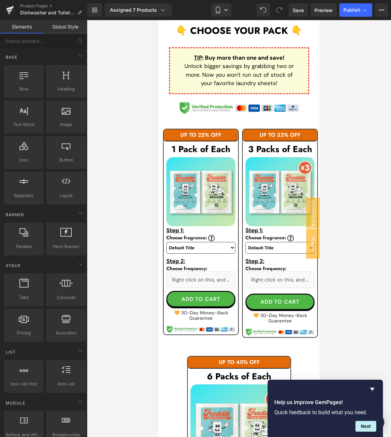
click at [233, 9] on div "Library Assigned 7 Products Product Preview 1x Dishwasher Sheets + 1x Toilet Cl…" at bounding box center [239, 9] width 304 height 13
drag, startPoint x: 224, startPoint y: 10, endPoint x: 64, endPoint y: 3, distance: 160.4
click at [224, 10] on icon at bounding box center [226, 10] width 4 height 4
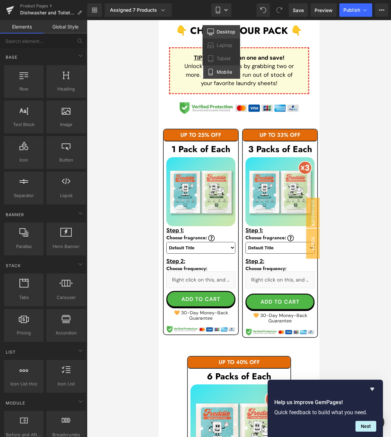
drag, startPoint x: 222, startPoint y: 28, endPoint x: 183, endPoint y: 18, distance: 40.3
click at [222, 28] on link "Desktop" at bounding box center [221, 31] width 38 height 13
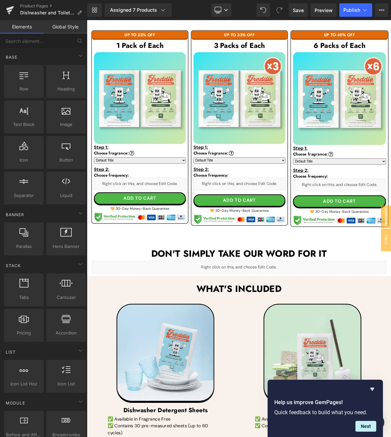
scroll to position [387, 0]
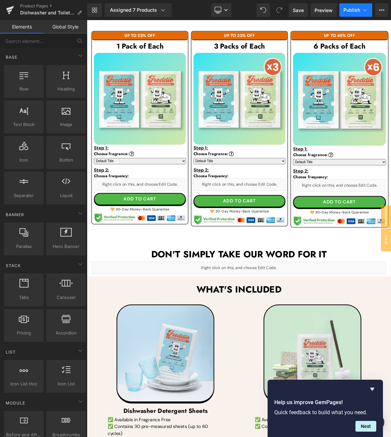
click at [349, 11] on span "Publish" at bounding box center [351, 9] width 17 height 5
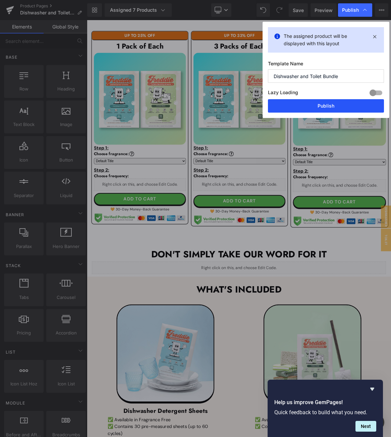
click at [319, 105] on button "Publish" at bounding box center [326, 105] width 116 height 13
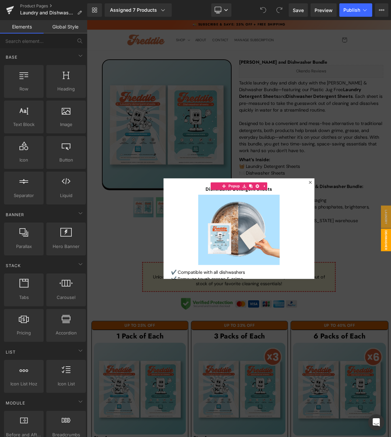
click at [391, 239] on div at bounding box center [290, 298] width 406 height 556
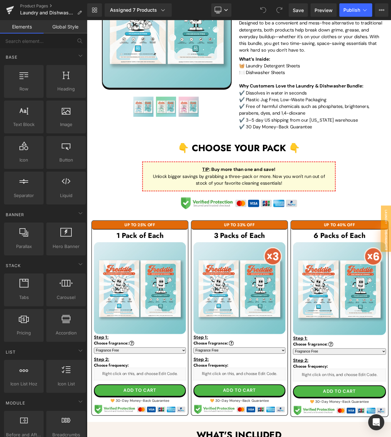
scroll to position [268, 0]
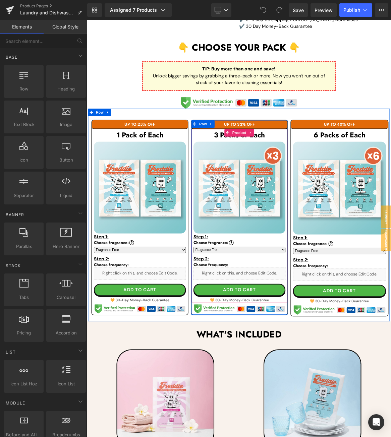
click at [294, 366] on link at bounding box center [297, 365] width 7 height 8
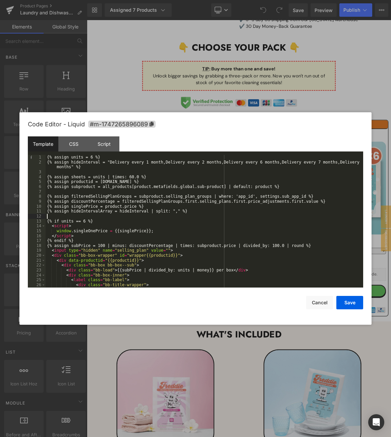
click at [192, 215] on div "{% assign units = 6 %} {% assign hideInterval = "Delivery every 1 month,Deliver…" at bounding box center [203, 226] width 315 height 142
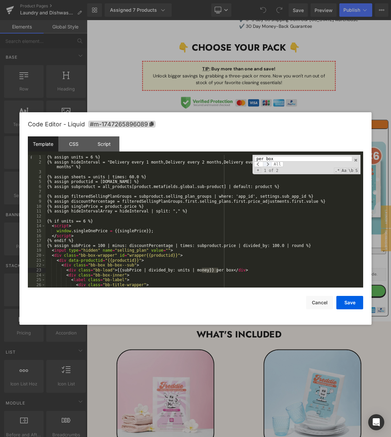
type input "per box"
click at [271, 166] on span at bounding box center [267, 164] width 9 height 5
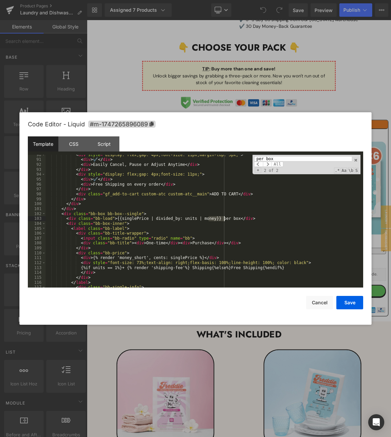
click at [223, 220] on div "< div style = "display: flex;gap: 4px;font-size: 11px;margin-top: 5px;" > < div…" at bounding box center [203, 221] width 315 height 133
click at [270, 164] on span at bounding box center [267, 164] width 9 height 5
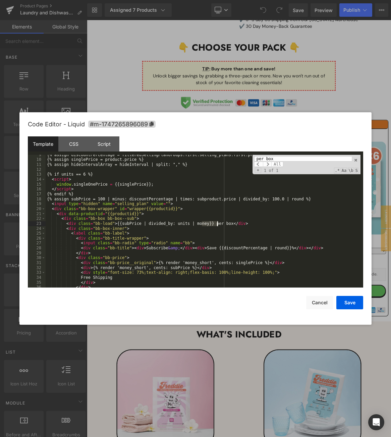
click at [216, 223] on div "{% assign discountPercentage = filteredSellingPlanGroups.first.selling_plans.fi…" at bounding box center [203, 221] width 315 height 133
click at [357, 309] on button "Save" at bounding box center [349, 302] width 27 height 13
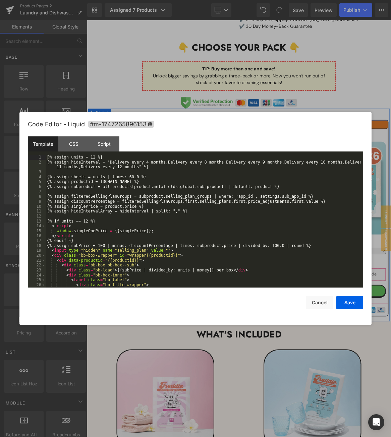
click at [275, 185] on div "{% assign units = 12 %} {% assign hideInterval = "Delivery every 4 months,Deliv…" at bounding box center [203, 226] width 315 height 142
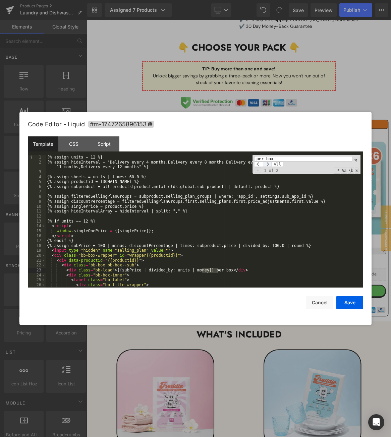
type input "per box"
click at [268, 164] on span at bounding box center [267, 164] width 9 height 5
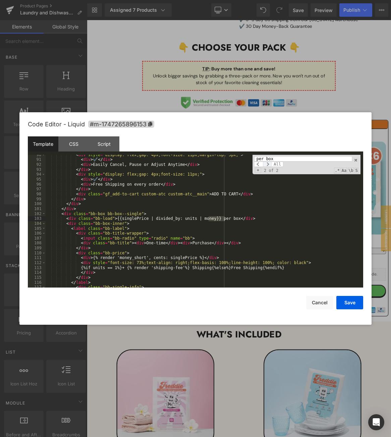
scroll to position [524, 0]
click at [223, 218] on div "< div style = "display: flex;gap: 4px;font-size: 11px;margin-top: 5px;" > < div…" at bounding box center [203, 221] width 315 height 133
click at [269, 164] on span at bounding box center [267, 164] width 9 height 5
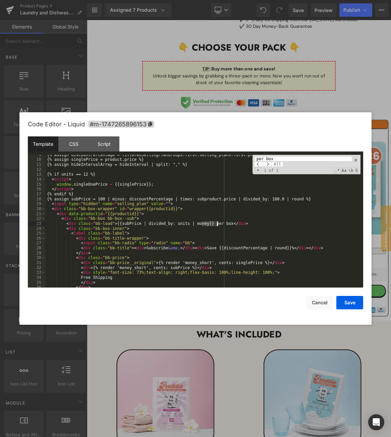
click at [217, 222] on div "{% assign discountPercentage = filteredSellingPlanGroups.first.selling_plans.fi…" at bounding box center [203, 221] width 315 height 133
click at [348, 300] on button "Save" at bounding box center [349, 302] width 27 height 13
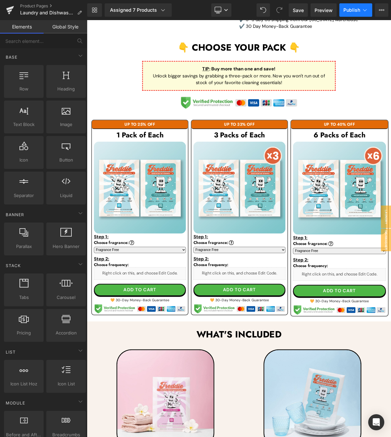
click at [354, 10] on span "Publish" at bounding box center [351, 9] width 17 height 5
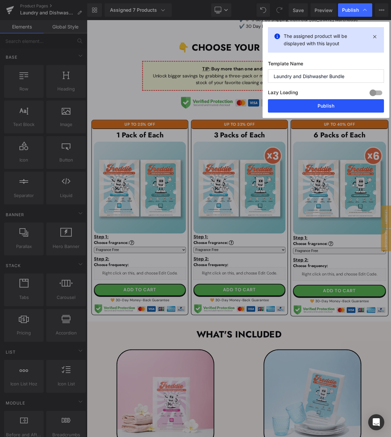
click at [316, 102] on button "Publish" at bounding box center [326, 105] width 116 height 13
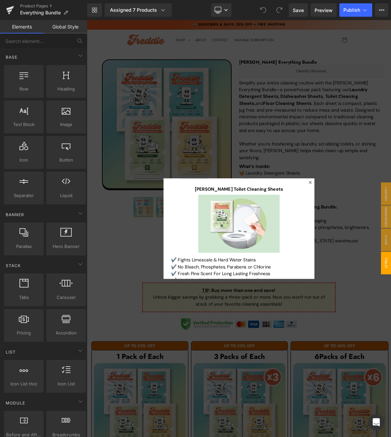
click at [391, 256] on div at bounding box center [290, 298] width 406 height 556
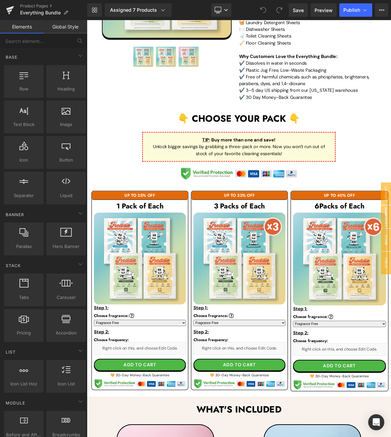
scroll to position [302, 0]
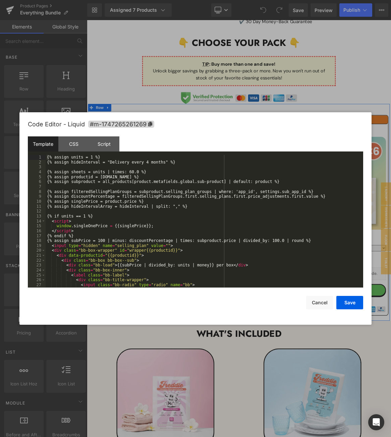
click at [164, 362] on icon at bounding box center [166, 364] width 5 height 5
click at [92, 157] on div "{% assign units = 1 %} {% assign hideInterval = "Delivery every 4 months" %} {%…" at bounding box center [203, 226] width 315 height 142
click at [86, 217] on div "{% assign units = 4 %} {% assign hideInterval = "Delivery every 4 months" %} {%…" at bounding box center [203, 226] width 315 height 142
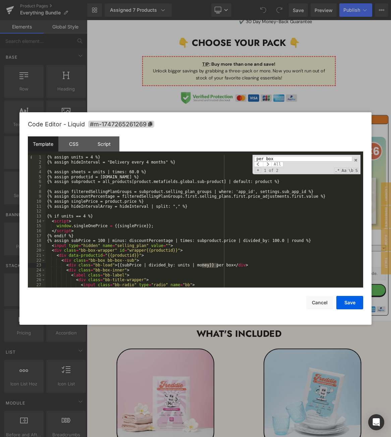
type input "per box"
click at [215, 267] on div "{% assign units = 4 %} {% assign hideInterval = "Delivery every 4 months" %} {%…" at bounding box center [203, 221] width 315 height 133
click at [272, 162] on span at bounding box center [267, 164] width 9 height 5
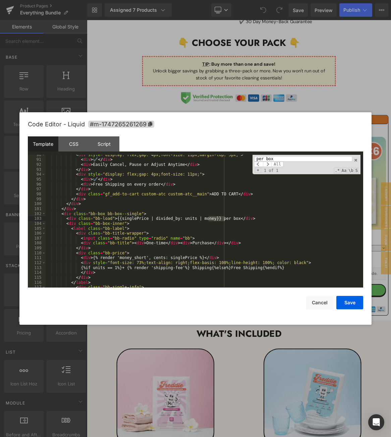
click at [224, 218] on div "< div style = "display: flex;gap: 4px;font-size: 11px;margin-top: 5px;" > < div…" at bounding box center [203, 221] width 315 height 133
click at [351, 301] on button "Save" at bounding box center [349, 302] width 27 height 13
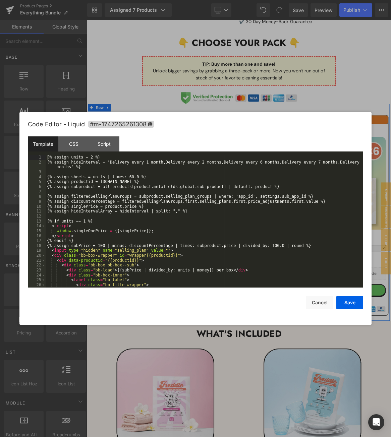
click at [296, 359] on link at bounding box center [299, 364] width 9 height 10
click at [92, 157] on div "{% assign units = 2 %} {% assign hideInterval = "Delivery every 1 month,Deliver…" at bounding box center [203, 226] width 315 height 142
click at [86, 222] on div "{% assign units = 12 %} {% assign hideInterval = "Delivery every 1 month,Delive…" at bounding box center [203, 226] width 315 height 142
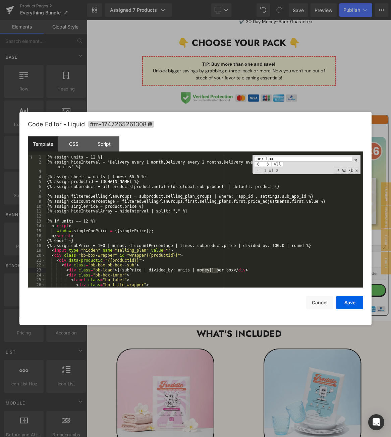
type input "per box"
click at [217, 271] on div "{% assign units = 12 %} {% assign hideInterval = "Delivery every 1 month,Delive…" at bounding box center [203, 221] width 315 height 133
click at [270, 165] on span at bounding box center [267, 164] width 9 height 5
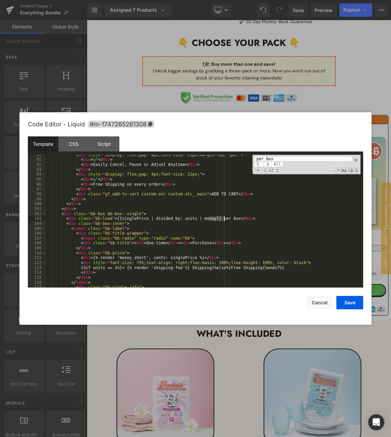
click at [224, 220] on div "< div style = "display: flex;gap: 4px;font-size: 11px;margin-top: 5px;" > < div…" at bounding box center [203, 221] width 315 height 133
click at [356, 300] on button "Save" at bounding box center [349, 302] width 27 height 13
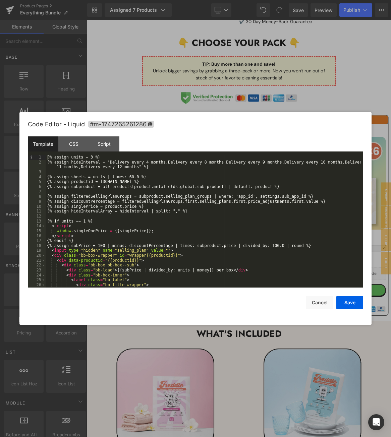
click at [93, 158] on div "{% assign units = 3 %} {% assign hideInterval = "Delivery every 4 months,Delive…" at bounding box center [203, 226] width 315 height 142
click at [86, 220] on div "{% assign units = 24 %} {% assign hideInterval = "Delivery every 4 months,Deliv…" at bounding box center [203, 226] width 315 height 142
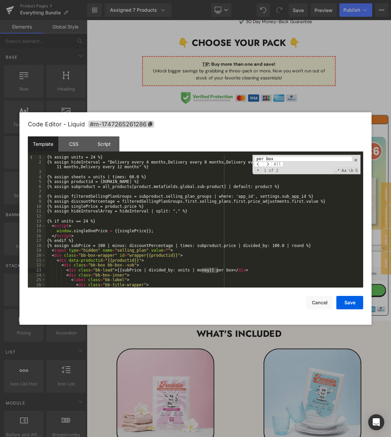
type input "per box"
click at [217, 271] on div "{% assign units = 24 %} {% assign hideInterval = "Delivery every 4 months,Deliv…" at bounding box center [203, 221] width 315 height 133
click at [270, 164] on span at bounding box center [267, 164] width 9 height 5
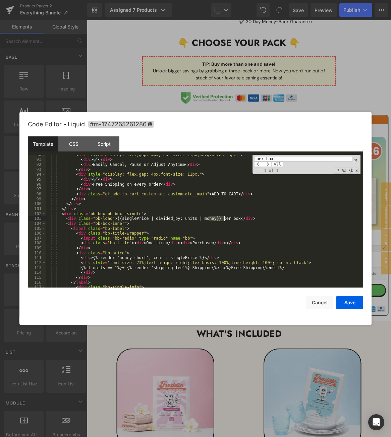
click at [223, 219] on div "< div style = "display: flex;gap: 4px;font-size: 11px;margin-top: 5px;" > < div…" at bounding box center [203, 221] width 315 height 133
click at [351, 301] on button "Save" at bounding box center [349, 302] width 27 height 13
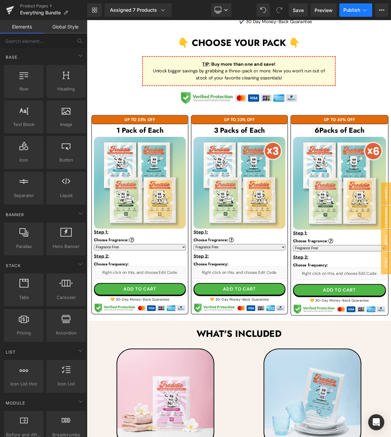
click at [349, 14] on button "Publish" at bounding box center [355, 9] width 33 height 13
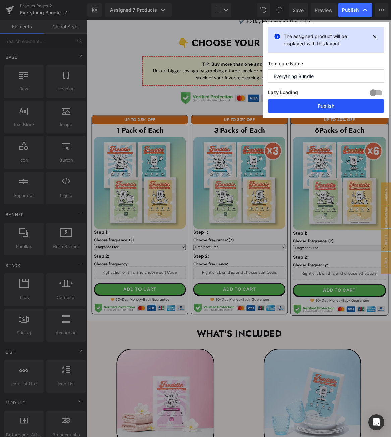
click at [322, 102] on button "Publish" at bounding box center [326, 105] width 116 height 13
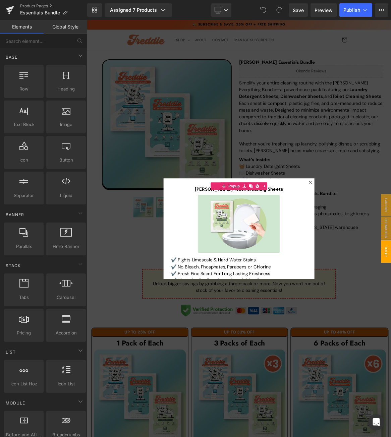
click at [358, 159] on div at bounding box center [290, 298] width 406 height 556
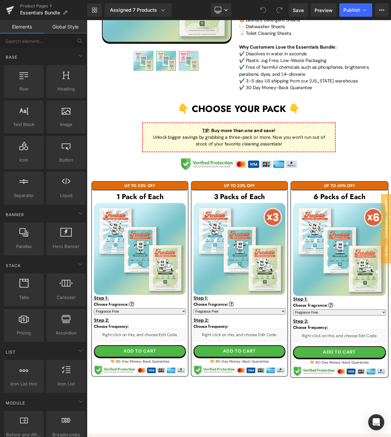
scroll to position [235, 0]
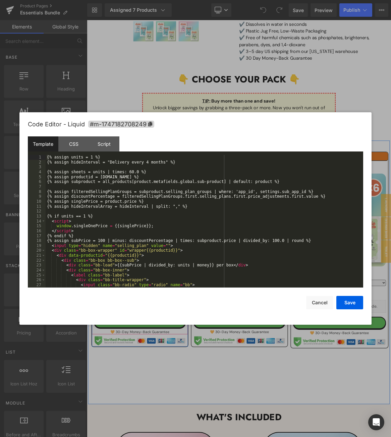
click at [166, 404] on div "Liquid" at bounding box center [157, 401] width 123 height 17
click at [93, 158] on div "{% assign units = 1 %} {% assign hideInterval = "Delivery every 4 months" %} {%…" at bounding box center [203, 226] width 315 height 142
click at [86, 214] on div "{% assign units = 3 %} {% assign hideInterval = "Delivery every 4 months" %} {%…" at bounding box center [203, 226] width 315 height 142
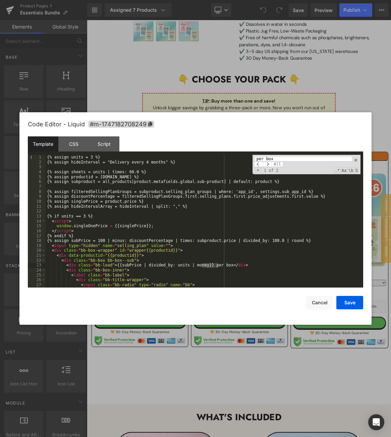
type input "per box"
click at [216, 264] on div "{% assign units = 3 %} {% assign hideInterval = "Delivery every 4 months" %} {%…" at bounding box center [203, 221] width 315 height 133
click at [269, 164] on span at bounding box center [267, 164] width 9 height 5
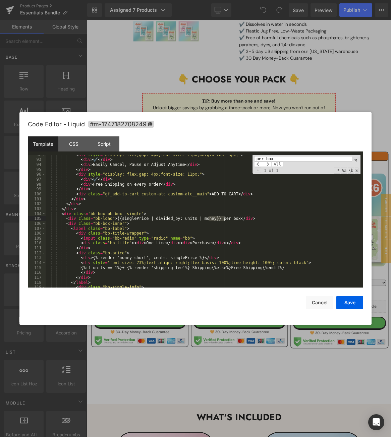
click at [224, 221] on div "< div style = "display: flex;gap: 4px;font-size: 11px;margin-top: 5px;" > < div…" at bounding box center [203, 221] width 315 height 133
click at [346, 299] on button "Save" at bounding box center [349, 302] width 27 height 13
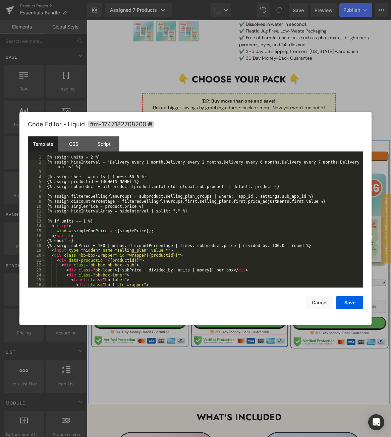
drag, startPoint x: 301, startPoint y: 406, endPoint x: 313, endPoint y: 290, distance: 116.9
click at [301, 406] on link at bounding box center [297, 408] width 7 height 8
click at [93, 159] on div "{% assign units = 2 %} {% assign hideInterval = "Delivery every 1 month,Deliver…" at bounding box center [203, 226] width 315 height 142
click at [86, 222] on div "{% assign units = 9 %} {% assign hideInterval = "Delivery every 1 month,Deliver…" at bounding box center [203, 226] width 315 height 142
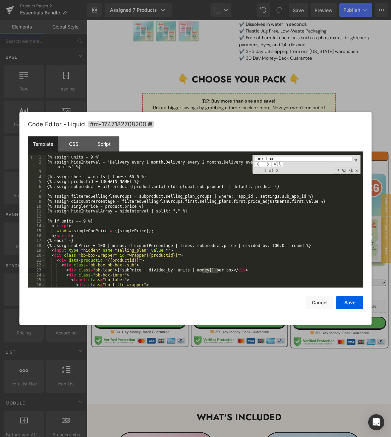
type input "per box"
click at [217, 271] on div "{% assign units = 9 %} {% assign hideInterval = "Delivery every 1 month,Deliver…" at bounding box center [203, 221] width 315 height 133
click at [270, 166] on span at bounding box center [267, 164] width 9 height 5
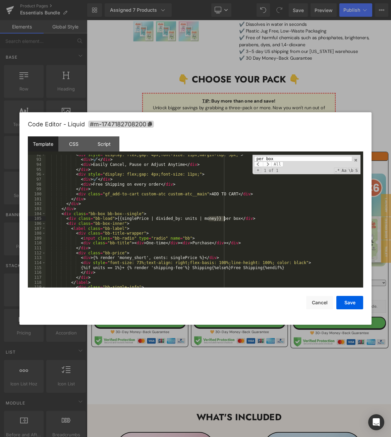
drag, startPoint x: 224, startPoint y: 220, endPoint x: 275, endPoint y: 249, distance: 58.9
click at [224, 219] on div "< div style = "display: flex;gap: 4px;font-size: 11px;margin-top: 5px;" > < div…" at bounding box center [203, 221] width 315 height 133
click at [348, 306] on button "Save" at bounding box center [349, 302] width 27 height 13
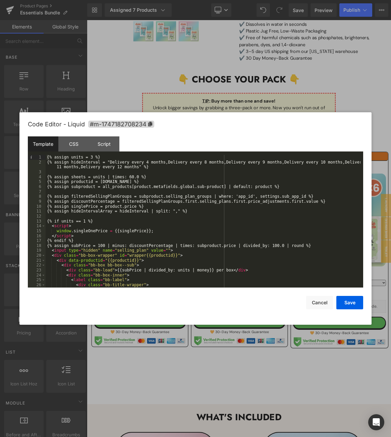
click at [93, 157] on div "{% assign units = 3 %} {% assign hideInterval = "Delivery every 4 months,Delive…" at bounding box center [203, 226] width 315 height 142
click at [85, 221] on div "{% assign units = 18 %} {% assign hideInterval = "Delivery every 4 months,Deliv…" at bounding box center [203, 226] width 315 height 142
click at [87, 221] on div "{% assign units = 18 %} {% assign hideInterval = "Delivery every 4 months,Deliv…" at bounding box center [203, 226] width 315 height 142
click at [194, 215] on div "{% assign units = 18 %} {% assign hideInterval = "Delivery every 4 months,Deliv…" at bounding box center [203, 226] width 315 height 142
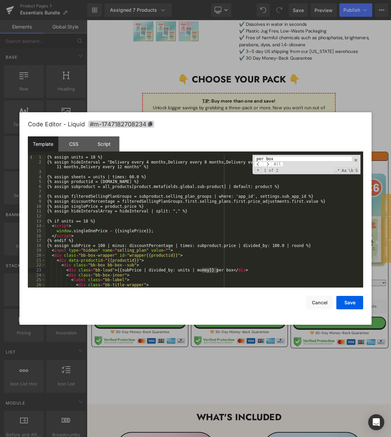
type input "per box"
click at [216, 272] on div "{% assign units = 18 %} {% assign hideInterval = "Delivery every 4 months,Deliv…" at bounding box center [203, 221] width 315 height 133
click at [222, 272] on div "{% assign units = 18 %} {% assign hideInterval = "Delivery every 4 months,Deliv…" at bounding box center [203, 226] width 315 height 142
click at [269, 166] on span at bounding box center [267, 164] width 9 height 5
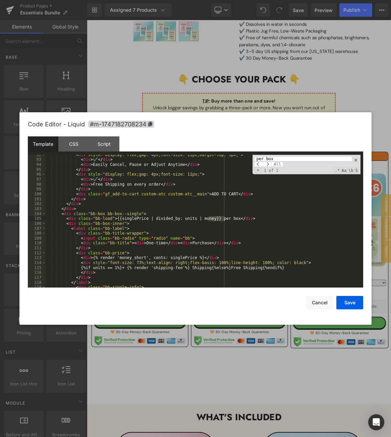
click at [223, 220] on div "< div style = "display: flex;gap: 4px;font-size: 11px;margin-top: 5px;" > < div…" at bounding box center [203, 221] width 315 height 133
click at [349, 298] on button "Save" at bounding box center [349, 302] width 27 height 13
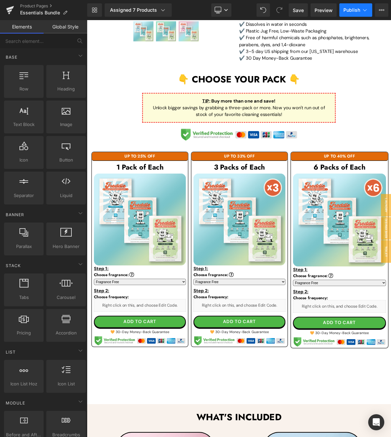
click at [350, 6] on button "Publish" at bounding box center [355, 9] width 33 height 13
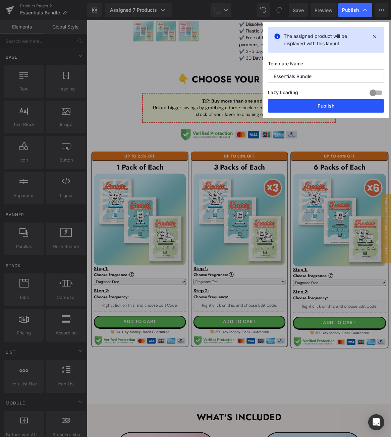
click at [306, 107] on button "Publish" at bounding box center [326, 105] width 116 height 13
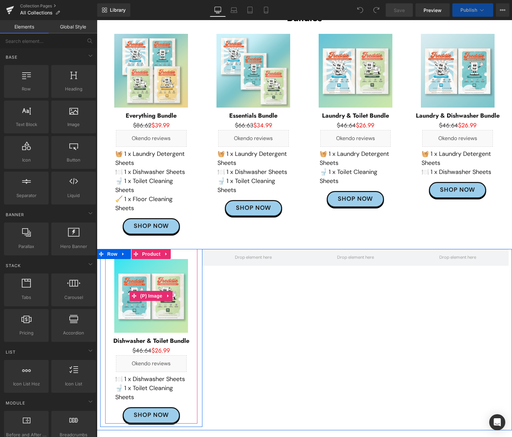
scroll to position [228, 0]
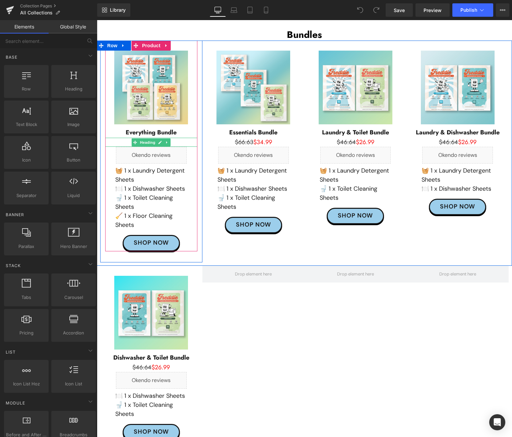
drag, startPoint x: 178, startPoint y: 142, endPoint x: 171, endPoint y: 139, distance: 7.8
click at [178, 142] on h1 "$86.62 $39.99" at bounding box center [151, 142] width 92 height 9
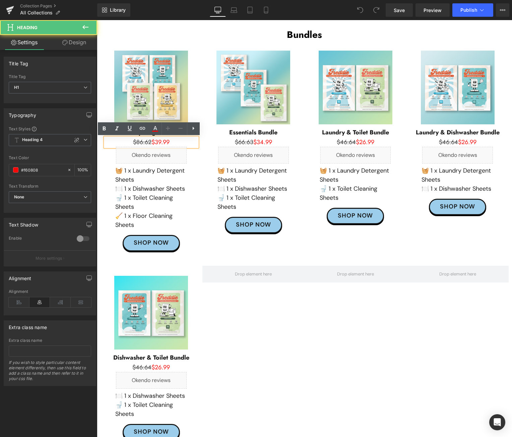
click at [157, 142] on span "$86.62 $39.99" at bounding box center [151, 142] width 37 height 9
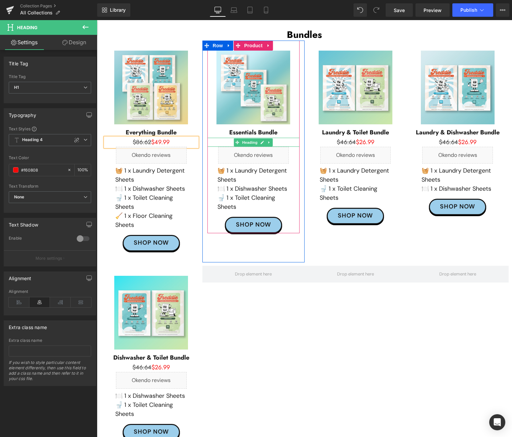
click at [277, 141] on h1 "$66.63 $34.99" at bounding box center [254, 142] width 92 height 9
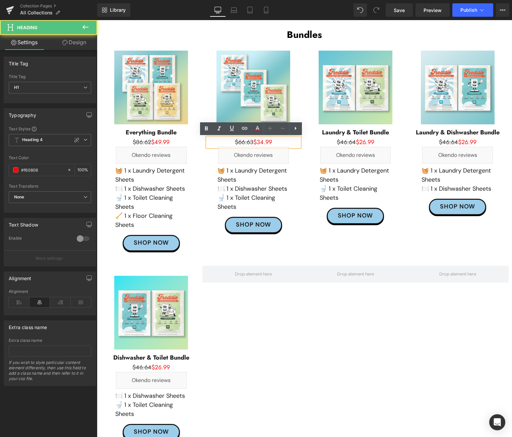
click at [261, 142] on span "$66.63 $34.99" at bounding box center [253, 142] width 37 height 9
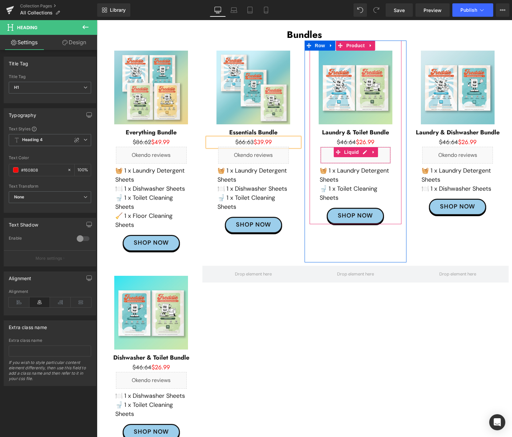
click at [386, 139] on h1 "$46.64 $26.99" at bounding box center [356, 142] width 92 height 9
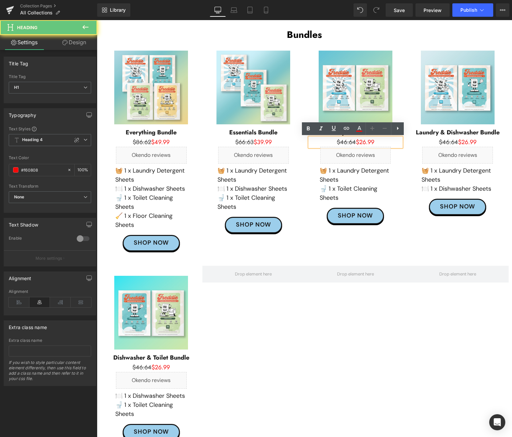
click at [364, 140] on span "$46.64 $26.99" at bounding box center [356, 142] width 38 height 9
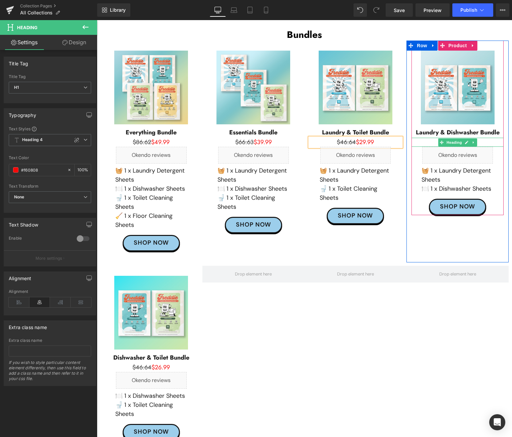
drag, startPoint x: 483, startPoint y: 140, endPoint x: 477, endPoint y: 139, distance: 5.4
click at [483, 140] on h1 "$46.64 $26.99" at bounding box center [458, 142] width 92 height 9
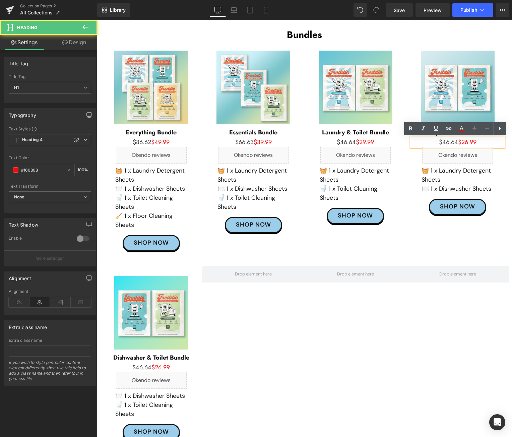
click at [464, 142] on span "$46.64 $26.99" at bounding box center [458, 142] width 38 height 9
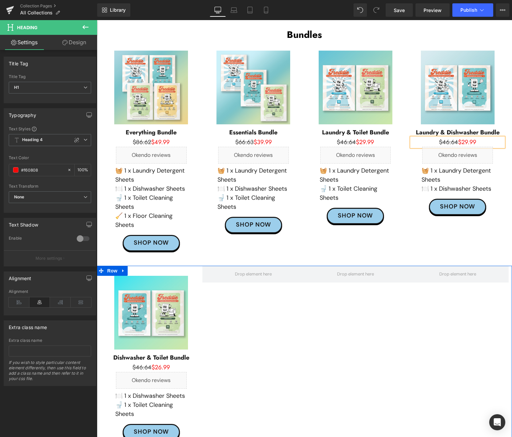
scroll to position [329, 0]
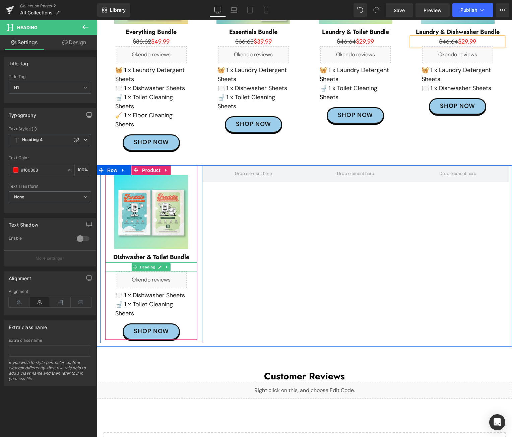
click at [173, 266] on h1 "$46.64 $26.99" at bounding box center [151, 266] width 92 height 9
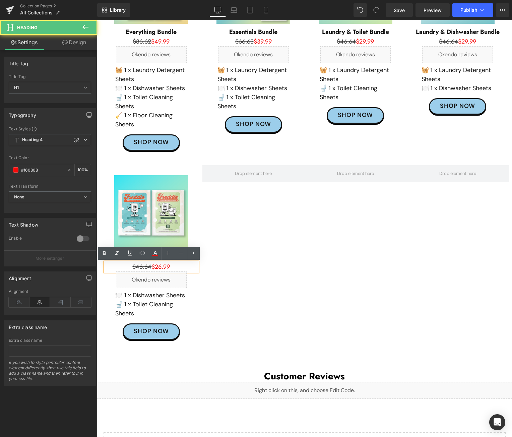
click at [160, 267] on span "$46.64 $26.99" at bounding box center [151, 266] width 38 height 9
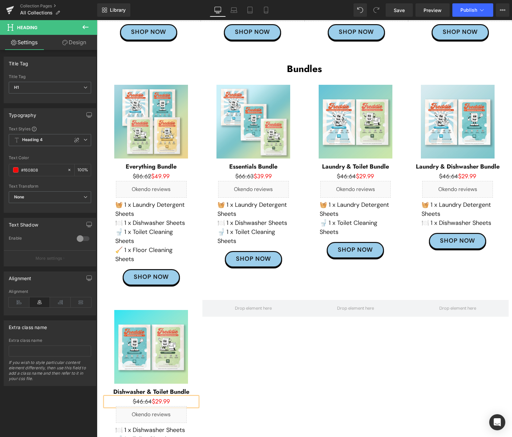
scroll to position [60, 0]
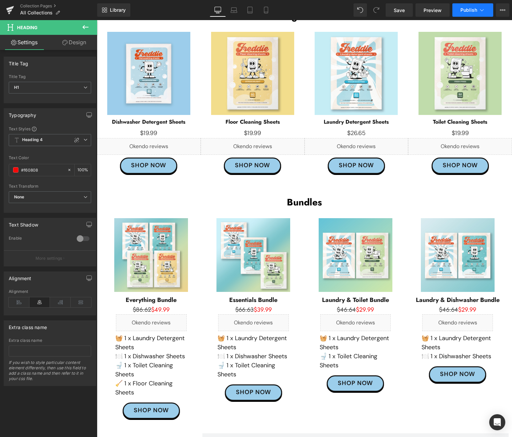
click at [462, 6] on button "Publish" at bounding box center [473, 9] width 41 height 13
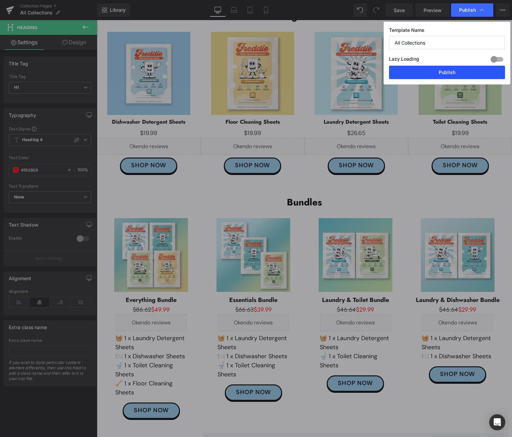
click at [420, 72] on button "Publish" at bounding box center [447, 72] width 116 height 13
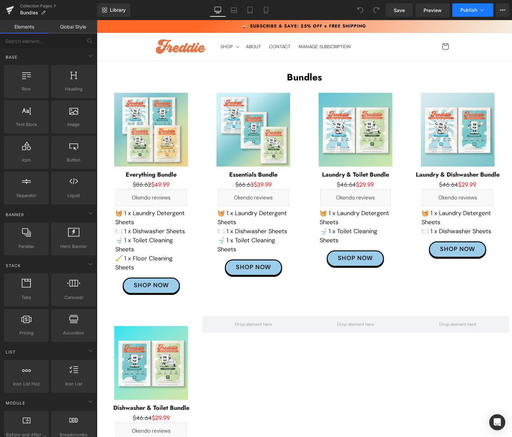
click at [466, 11] on span "Publish" at bounding box center [469, 9] width 17 height 5
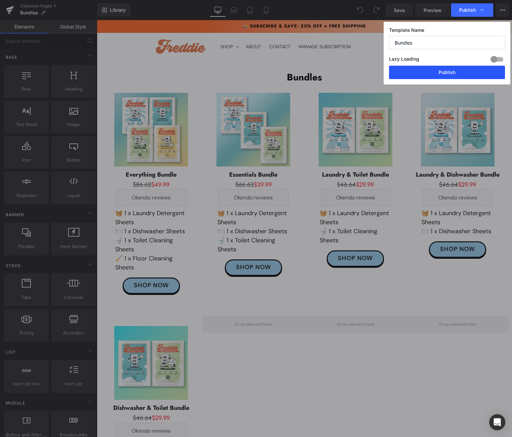
click at [432, 73] on button "Publish" at bounding box center [447, 72] width 116 height 13
